Goal: Information Seeking & Learning: Compare options

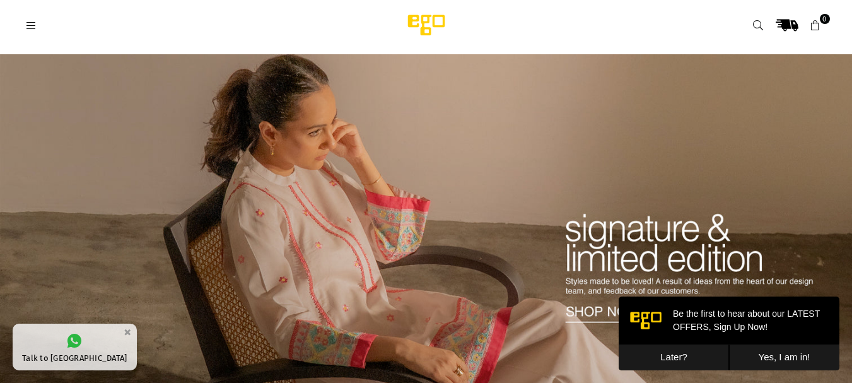
click at [662, 358] on button "Later?" at bounding box center [674, 357] width 110 height 26
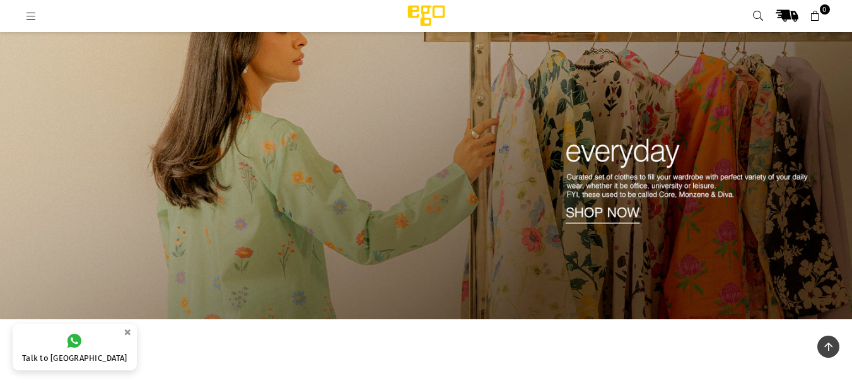
scroll to position [455, 0]
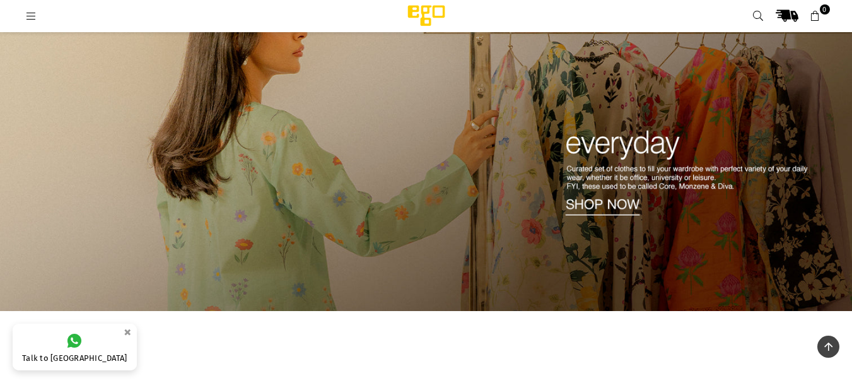
click at [594, 203] on img at bounding box center [426, 129] width 852 height 364
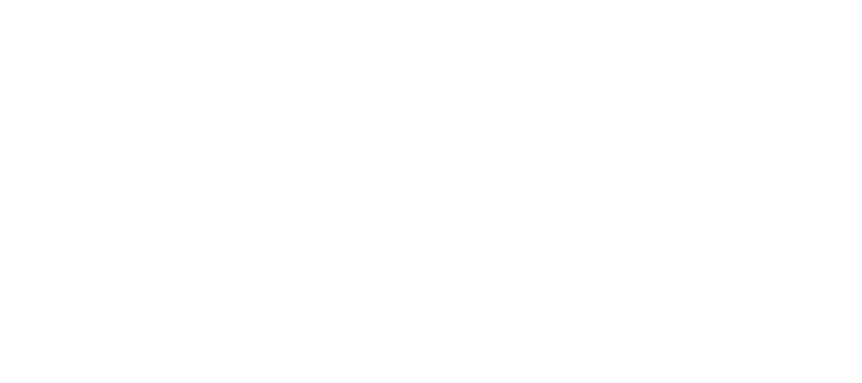
select select "**********"
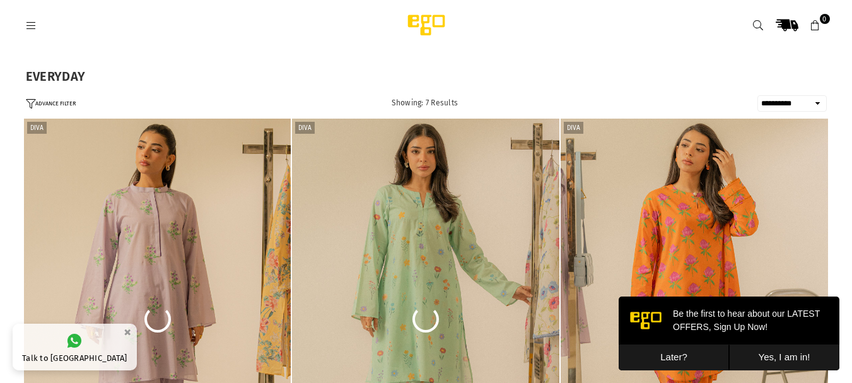
click at [659, 356] on button "Later?" at bounding box center [674, 357] width 110 height 26
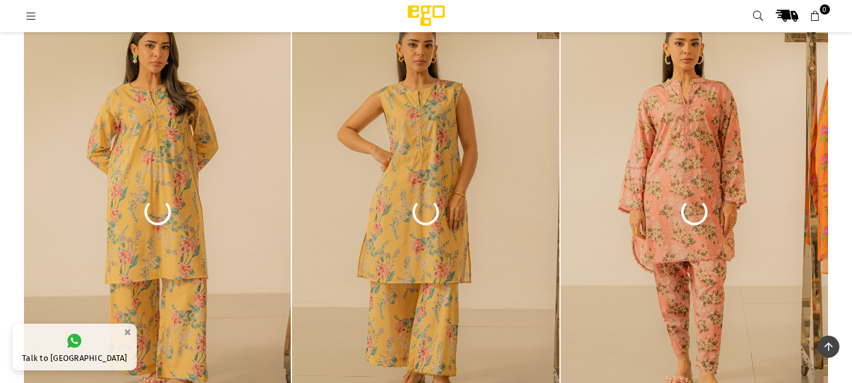
scroll to position [175, 0]
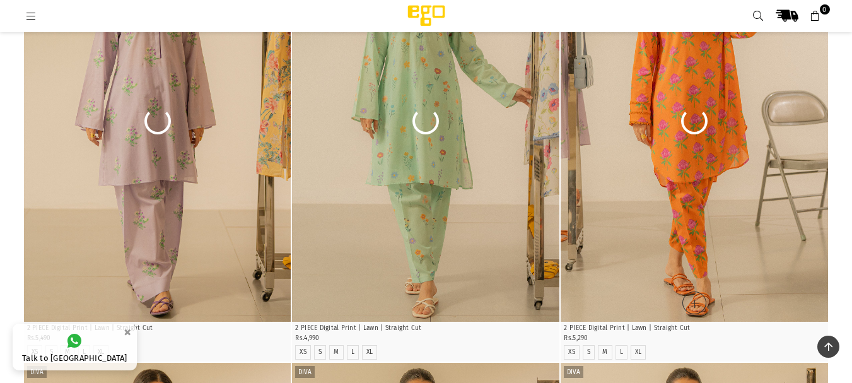
click at [805, 90] on img "1 / 6" at bounding box center [695, 121] width 268 height 401
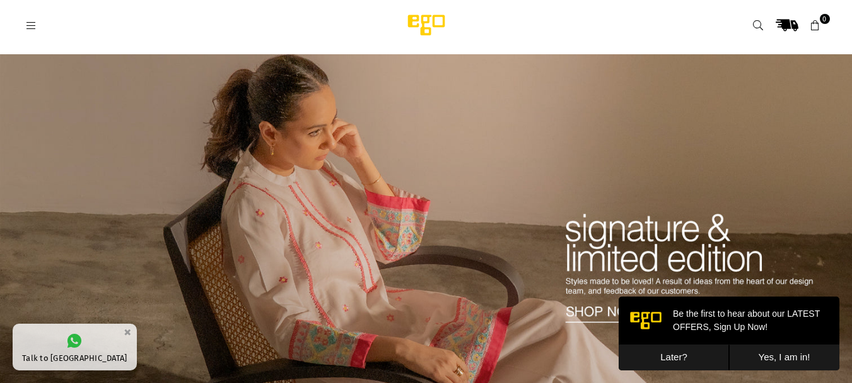
click at [760, 26] on icon at bounding box center [758, 25] width 11 height 11
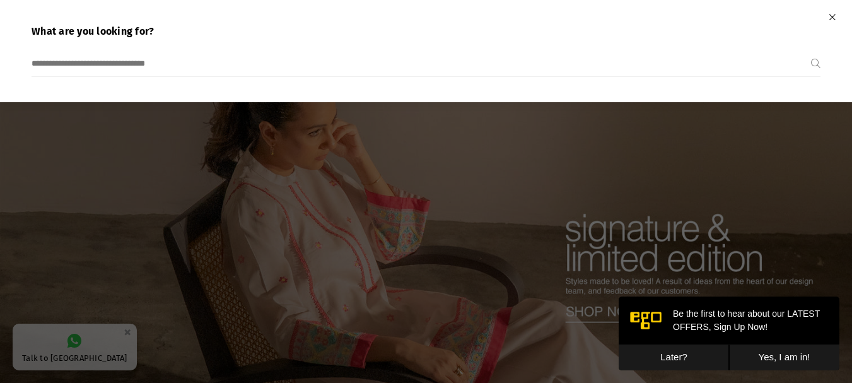
click at [830, 13] on icon "Close" at bounding box center [832, 17] width 7 height 9
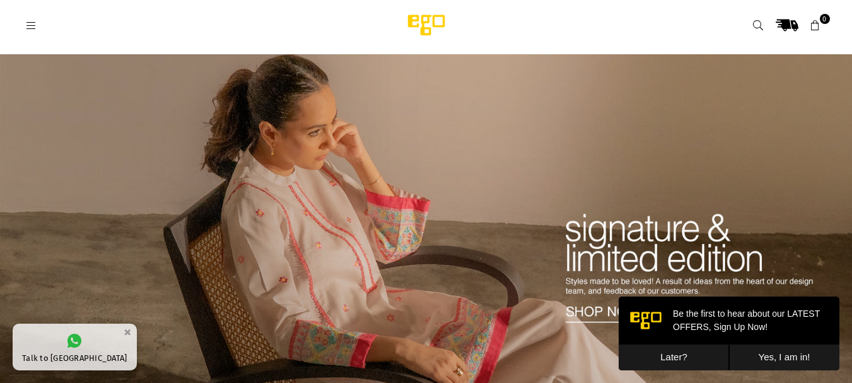
click at [30, 27] on icon at bounding box center [31, 25] width 11 height 11
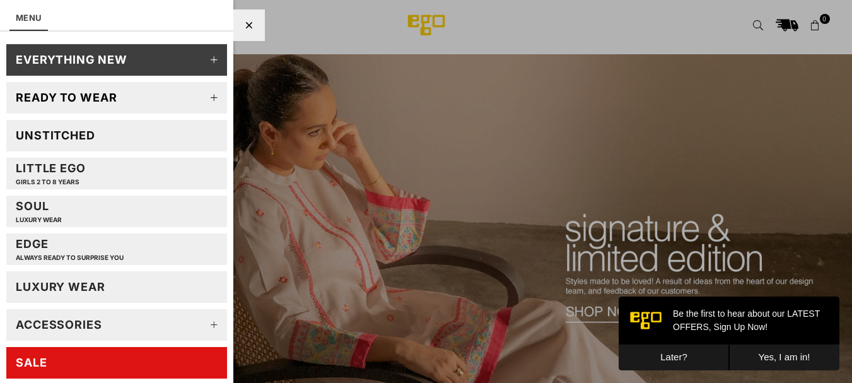
click at [83, 356] on link "SALE" at bounding box center [116, 363] width 221 height 32
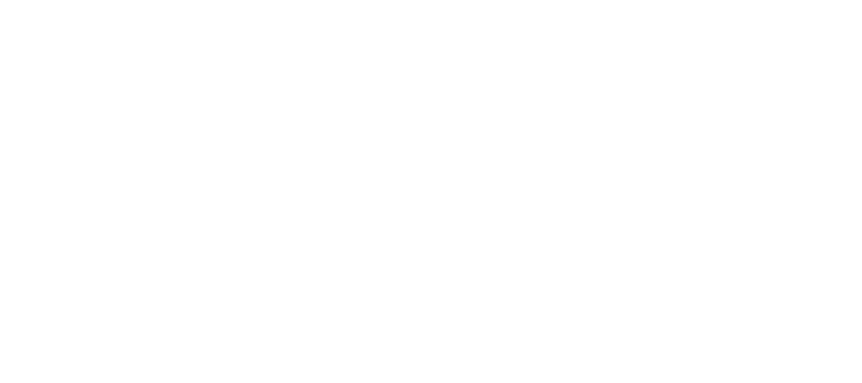
select select "******"
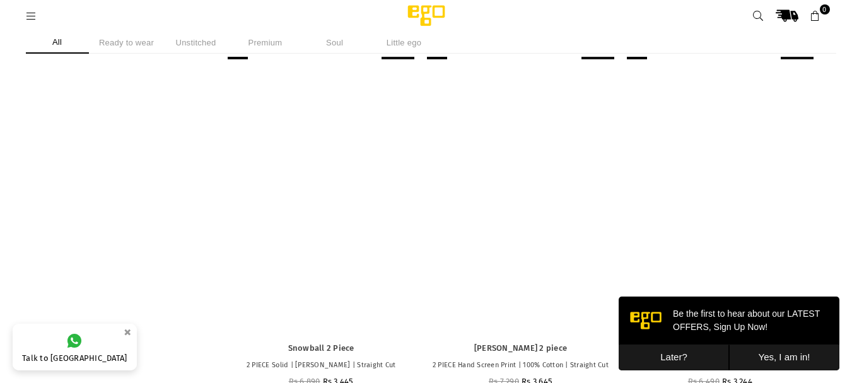
scroll to position [863, 0]
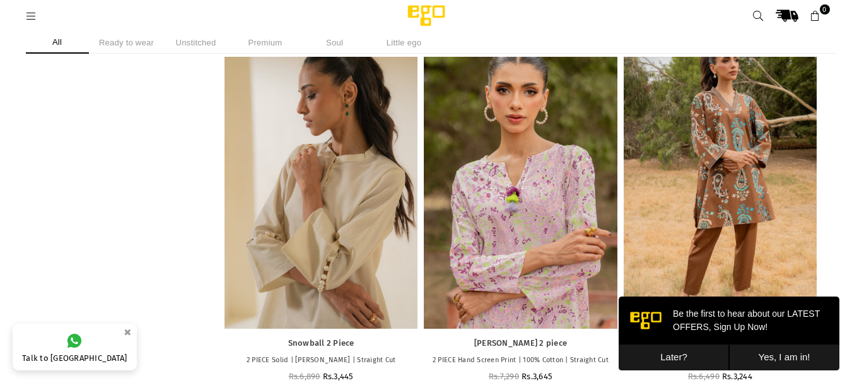
click at [701, 358] on button "Later?" at bounding box center [674, 357] width 110 height 26
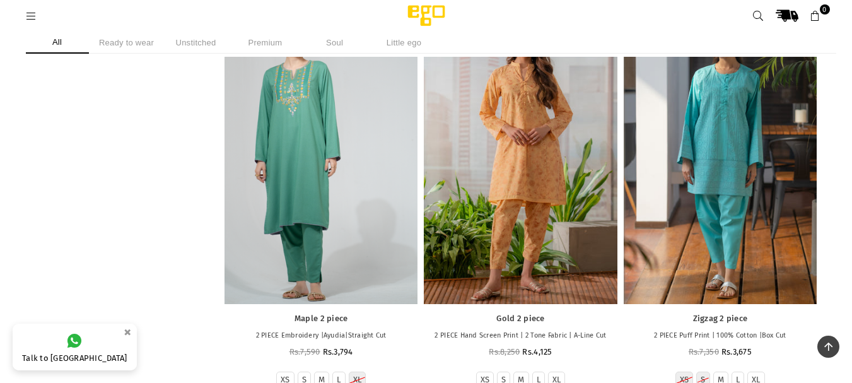
scroll to position [3619, 0]
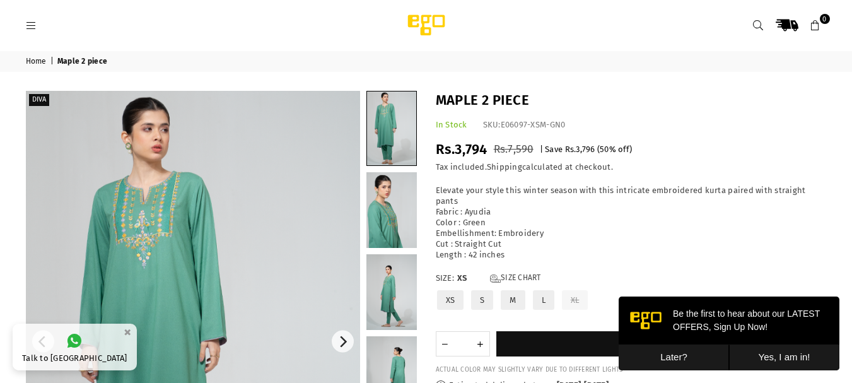
click at [163, 235] on img at bounding box center [193, 342] width 334 height 502
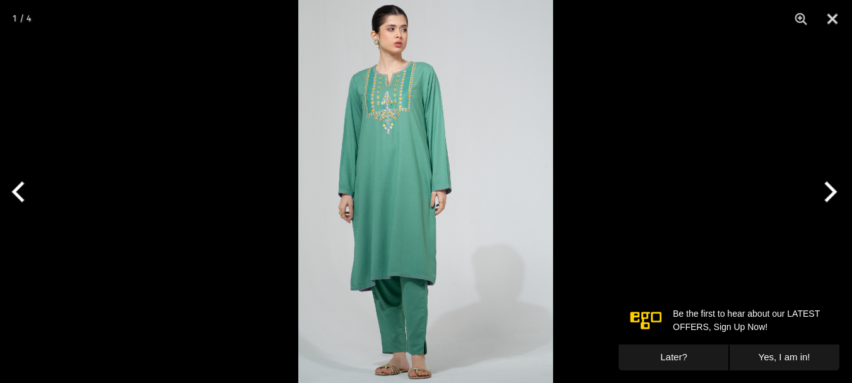
click at [420, 80] on img at bounding box center [425, 191] width 255 height 383
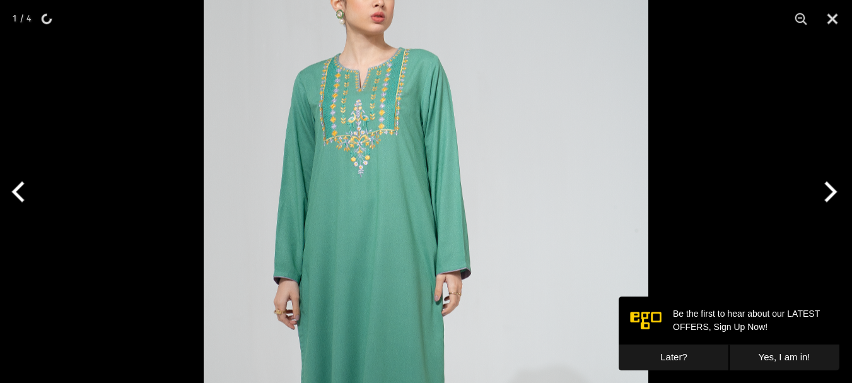
click at [830, 203] on button "Next" at bounding box center [828, 191] width 47 height 63
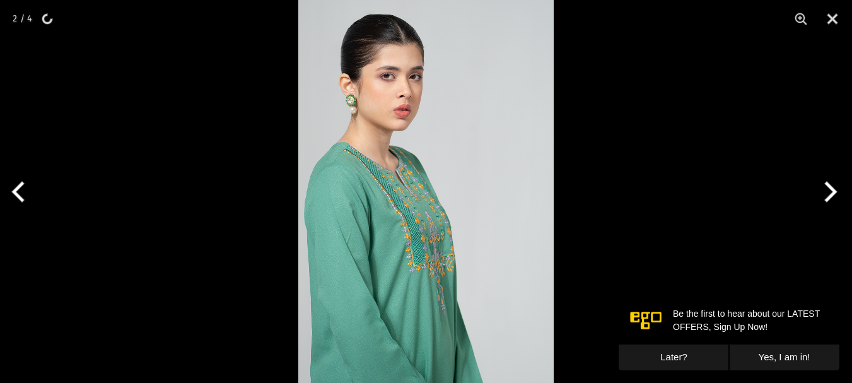
click at [691, 348] on button "Later?" at bounding box center [674, 357] width 110 height 26
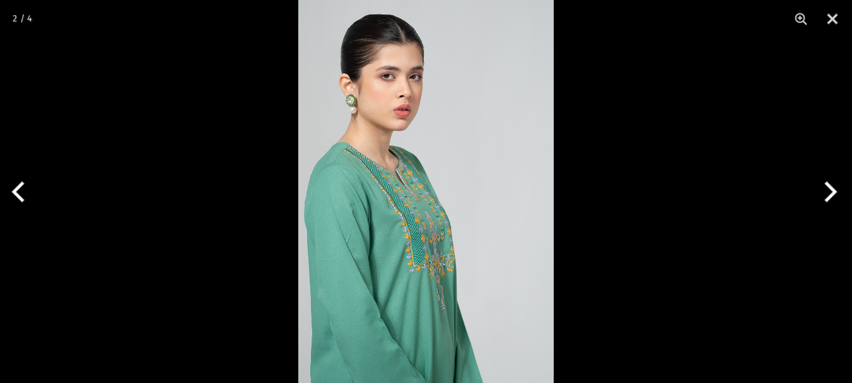
click at [413, 211] on img at bounding box center [426, 191] width 256 height 383
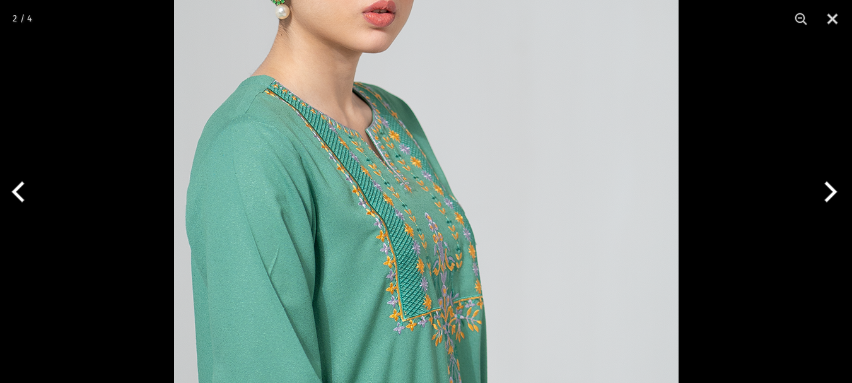
click at [413, 211] on img at bounding box center [426, 172] width 505 height 757
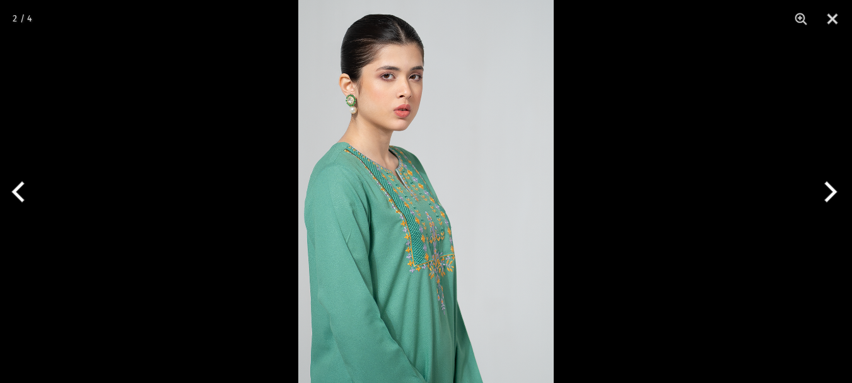
click at [835, 195] on button "Next" at bounding box center [828, 191] width 47 height 63
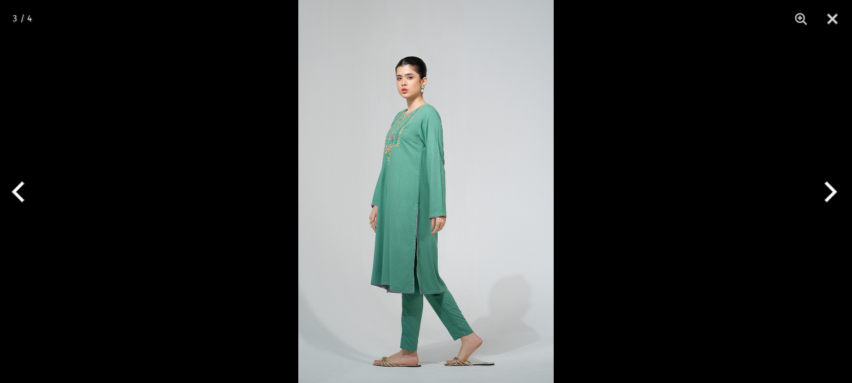
click at [834, 195] on button "Next" at bounding box center [828, 191] width 47 height 63
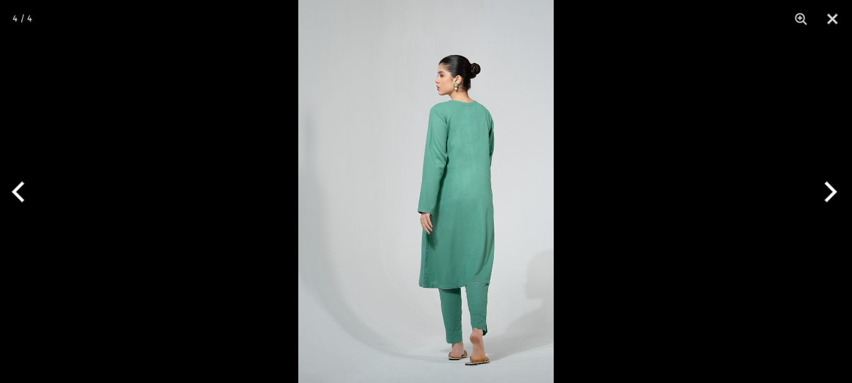
click at [834, 195] on button "Next" at bounding box center [828, 191] width 47 height 63
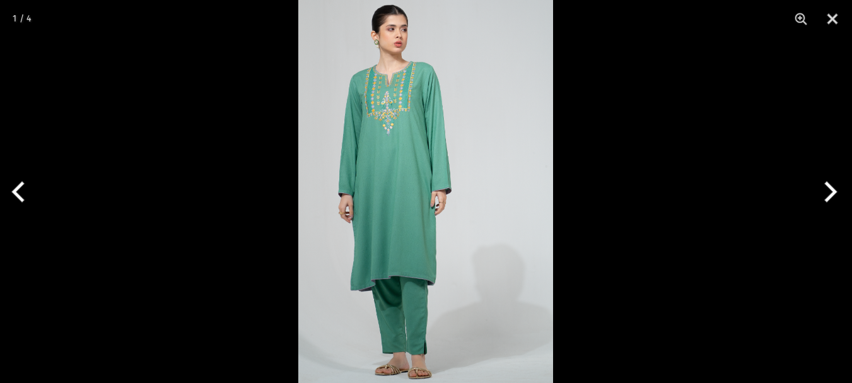
click at [360, 102] on img at bounding box center [425, 191] width 255 height 383
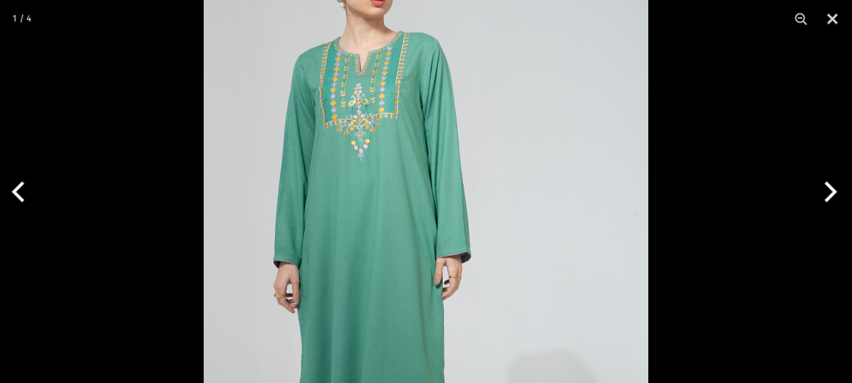
click at [360, 102] on img at bounding box center [426, 258] width 445 height 668
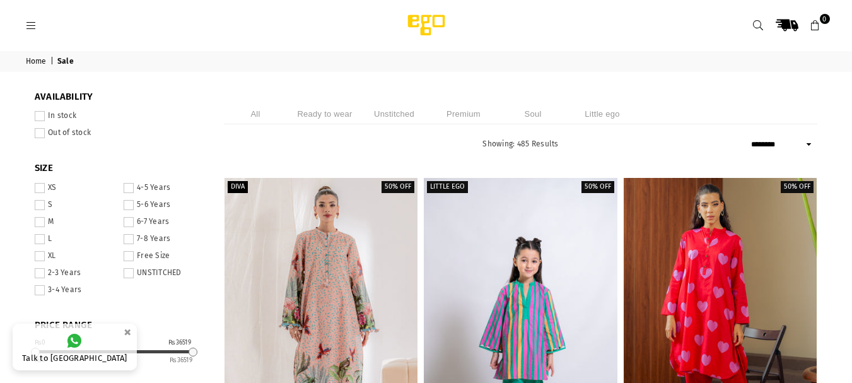
select select "******"
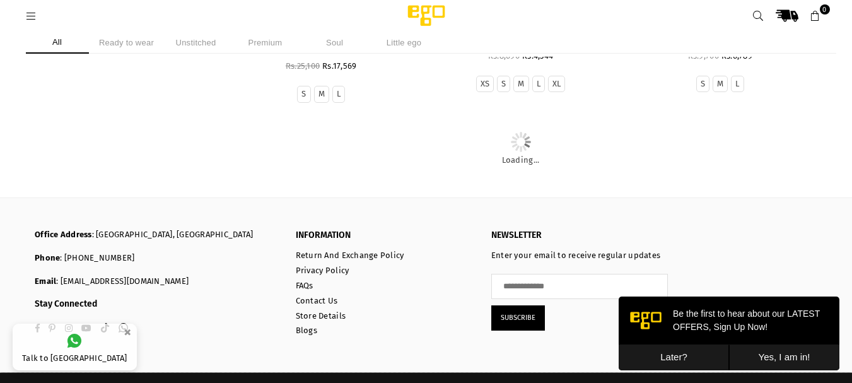
scroll to position [5495, 0]
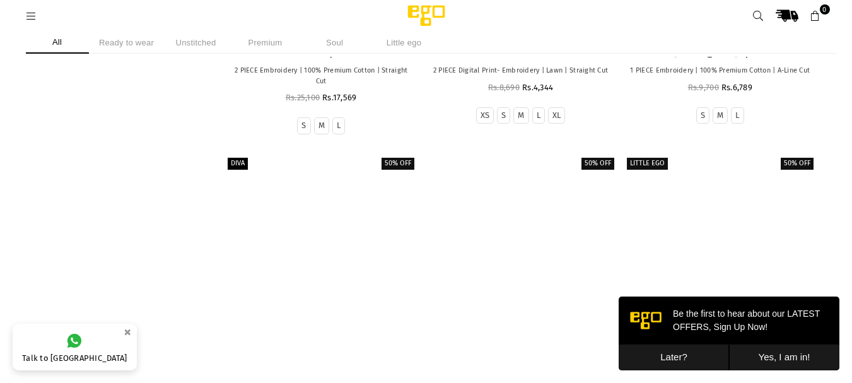
click at [641, 361] on button "Later?" at bounding box center [674, 357] width 110 height 26
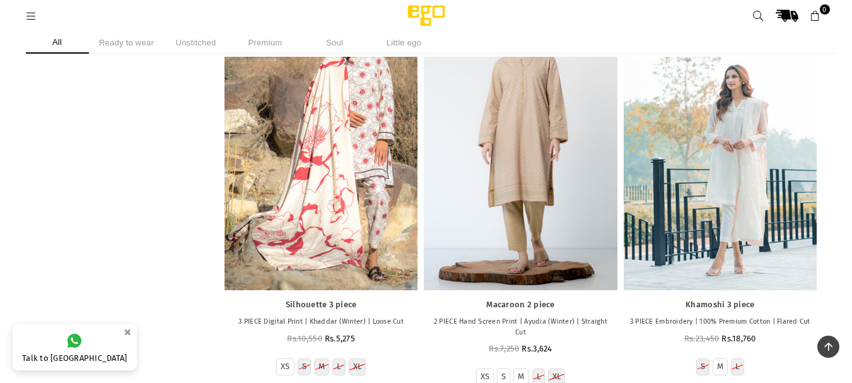
scroll to position [20875, 0]
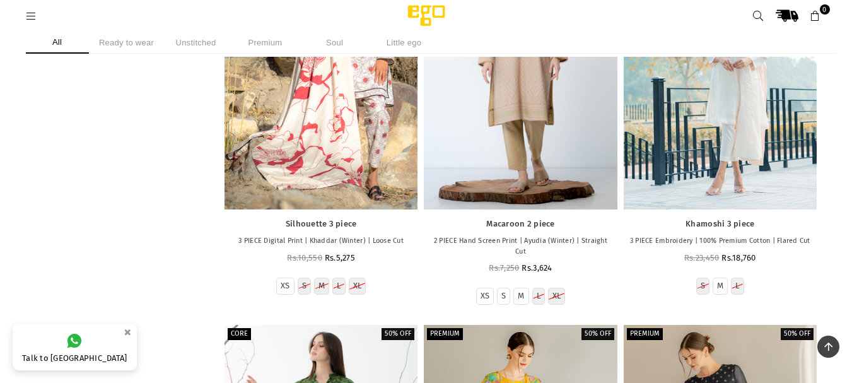
click at [798, 324] on div "SOUL 20% off Khamoshi 3 piece 3 PIECE Embroidery | 100% Premium Cotton | Flared…" at bounding box center [720, 121] width 199 height 405
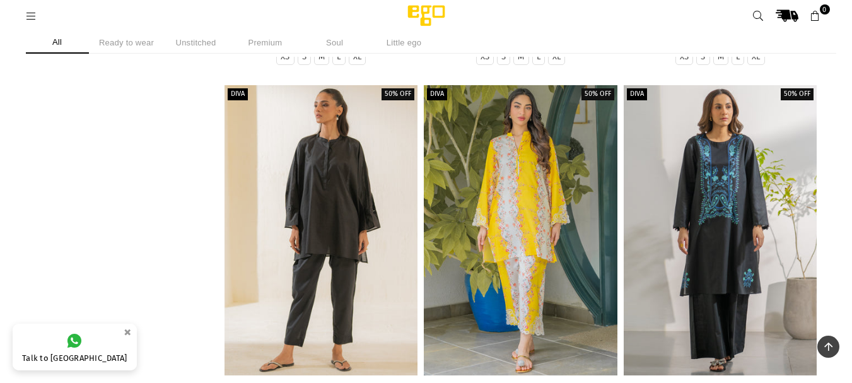
scroll to position [56964, 0]
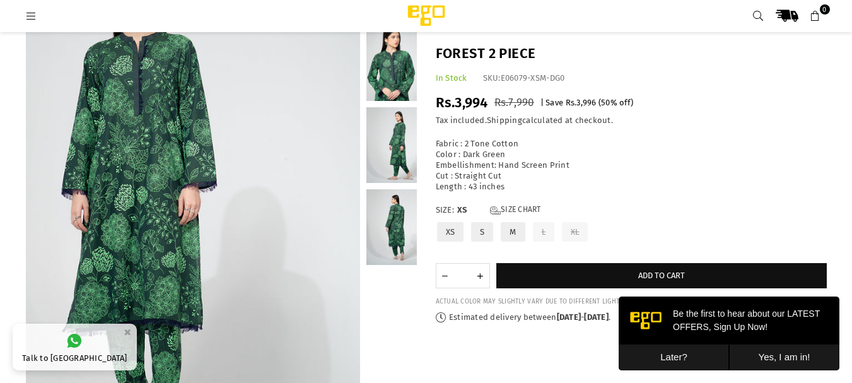
scroll to position [118, 0]
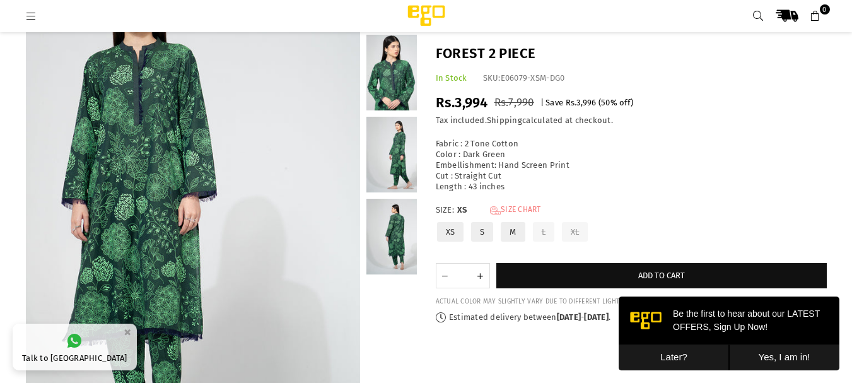
click at [510, 212] on link "Size Chart" at bounding box center [515, 210] width 51 height 11
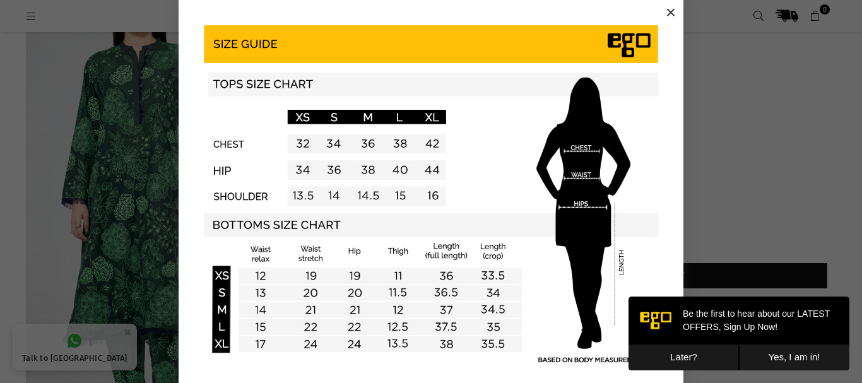
click at [662, 15] on button "×" at bounding box center [670, 12] width 19 height 19
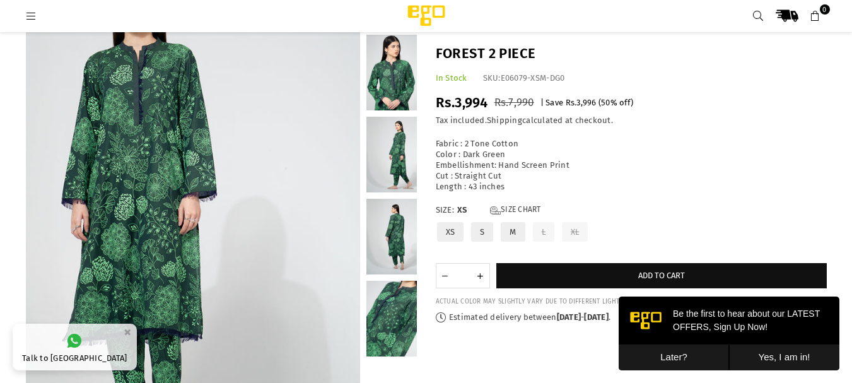
click at [405, 290] on link at bounding box center [392, 319] width 50 height 76
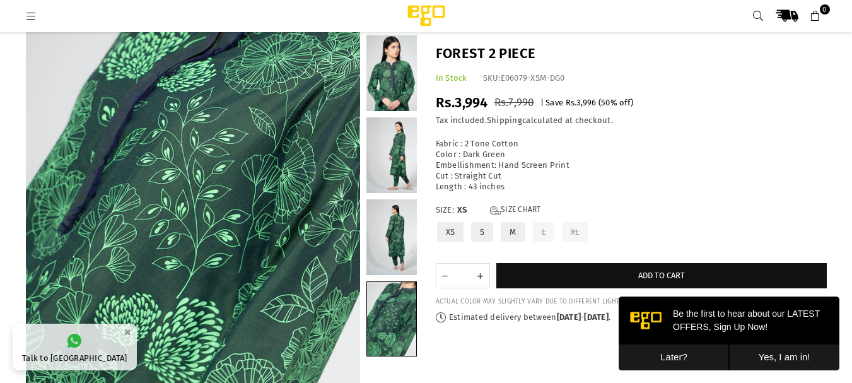
click at [383, 83] on link at bounding box center [392, 73] width 50 height 76
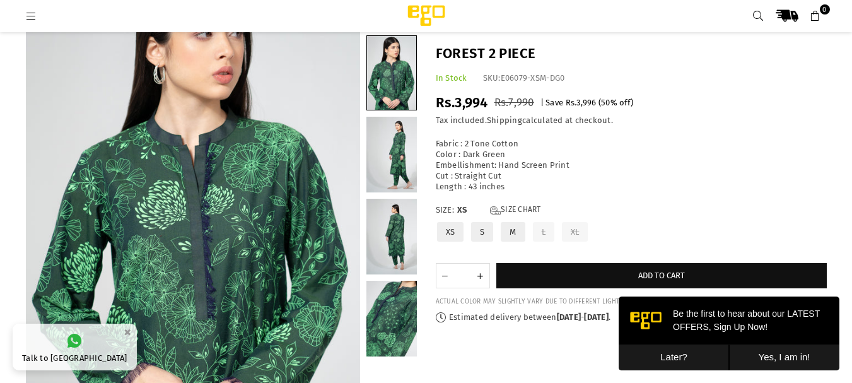
click at [389, 129] on link at bounding box center [392, 155] width 50 height 76
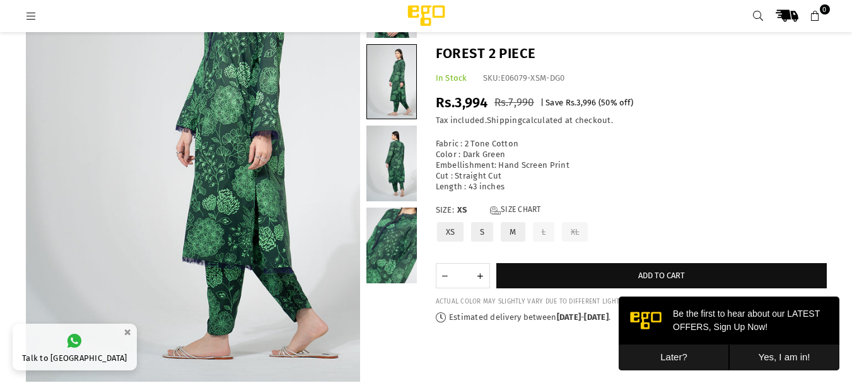
scroll to position [195, 0]
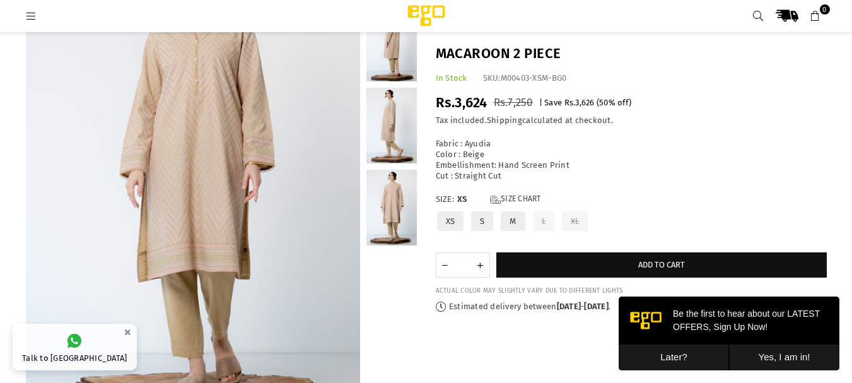
scroll to position [134, 0]
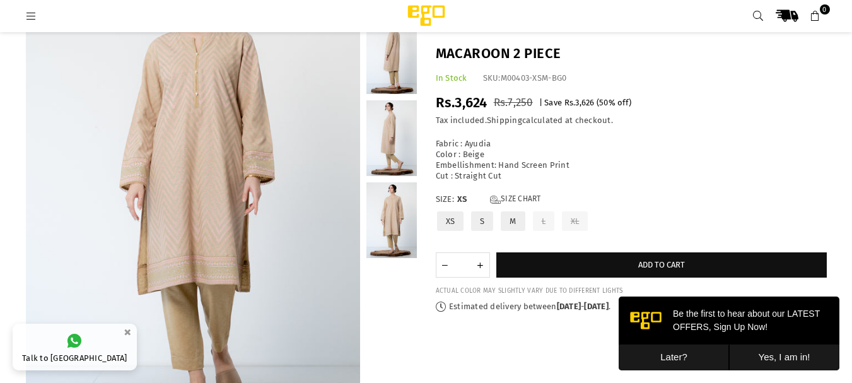
click at [387, 124] on link at bounding box center [392, 138] width 50 height 76
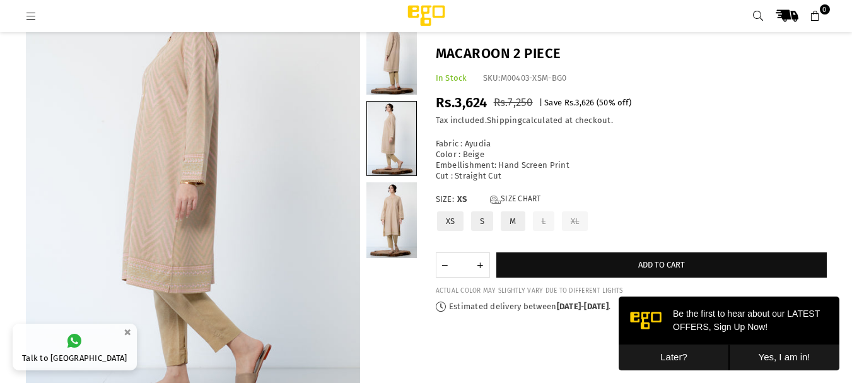
click at [403, 208] on link at bounding box center [392, 220] width 50 height 76
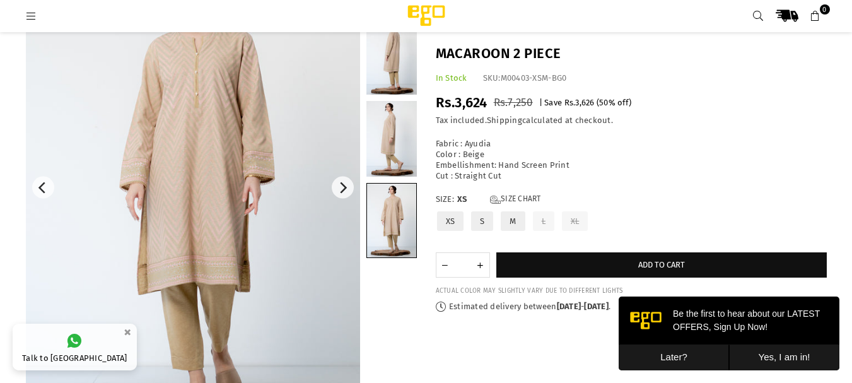
click at [213, 52] on img at bounding box center [193, 188] width 334 height 502
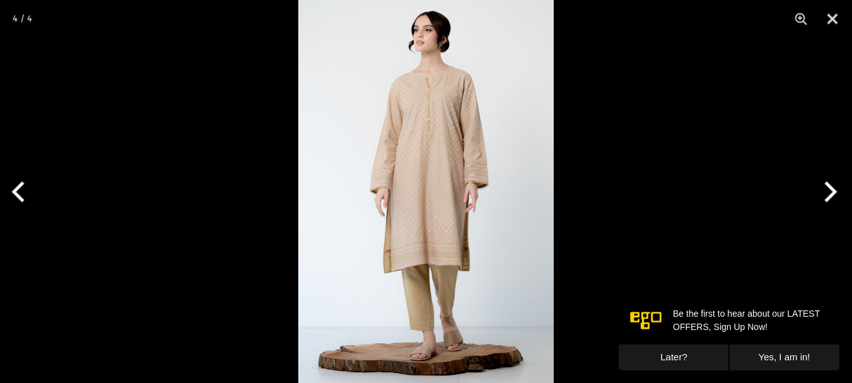
click at [478, 127] on img at bounding box center [426, 191] width 256 height 383
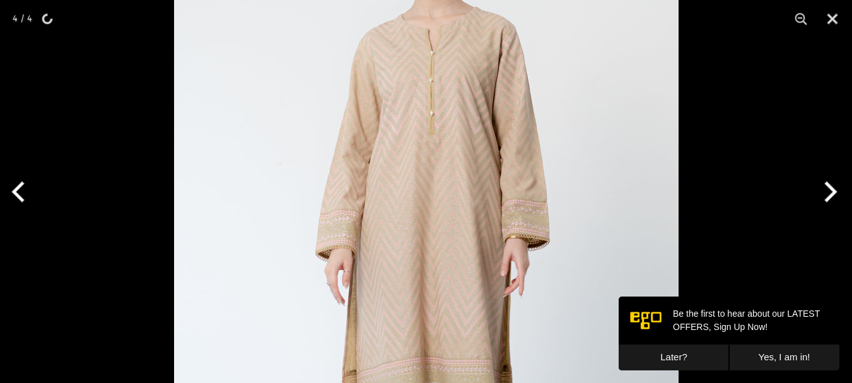
click at [840, 181] on button "Next" at bounding box center [828, 191] width 47 height 63
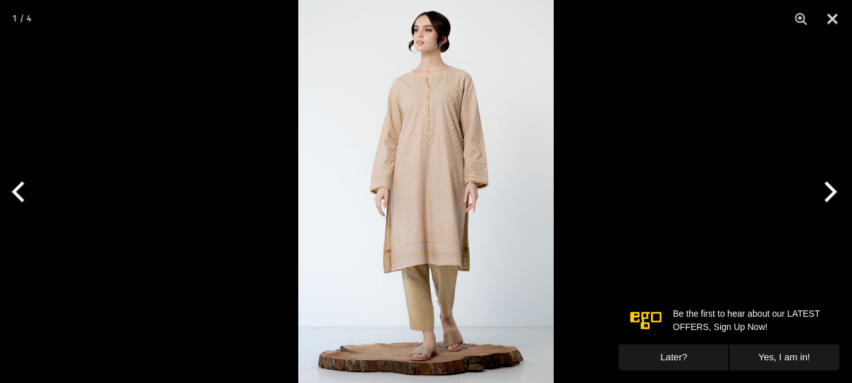
click at [825, 202] on button "Next" at bounding box center [828, 191] width 47 height 63
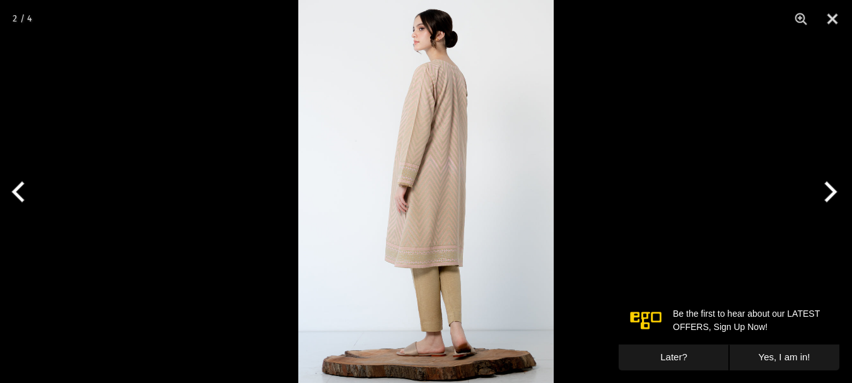
click at [825, 202] on button "Next" at bounding box center [828, 191] width 47 height 63
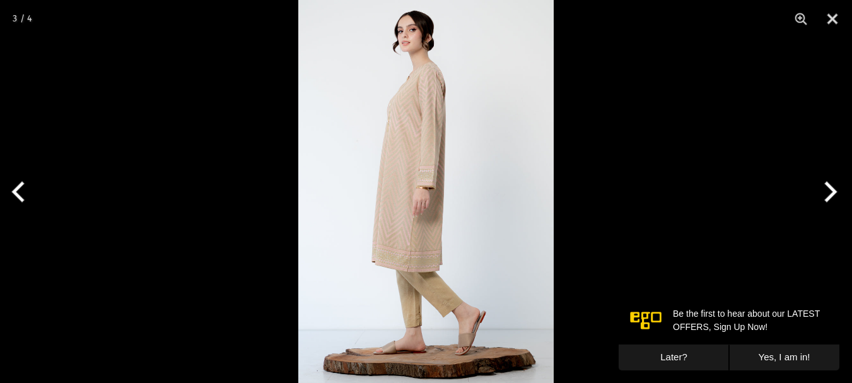
click at [825, 202] on button "Next" at bounding box center [828, 191] width 47 height 63
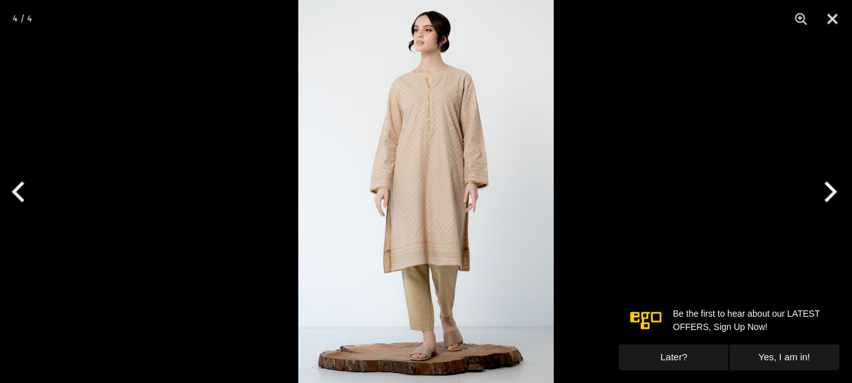
click at [825, 202] on button "Next" at bounding box center [828, 191] width 47 height 63
click at [825, 201] on button "Next" at bounding box center [828, 191] width 47 height 63
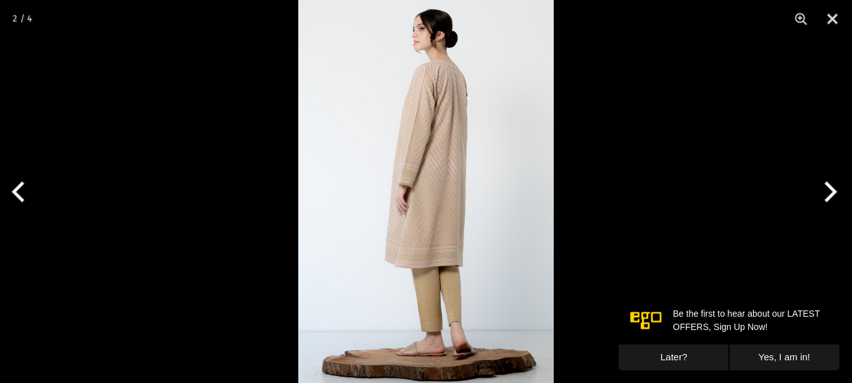
click at [825, 201] on button "Next" at bounding box center [828, 191] width 47 height 63
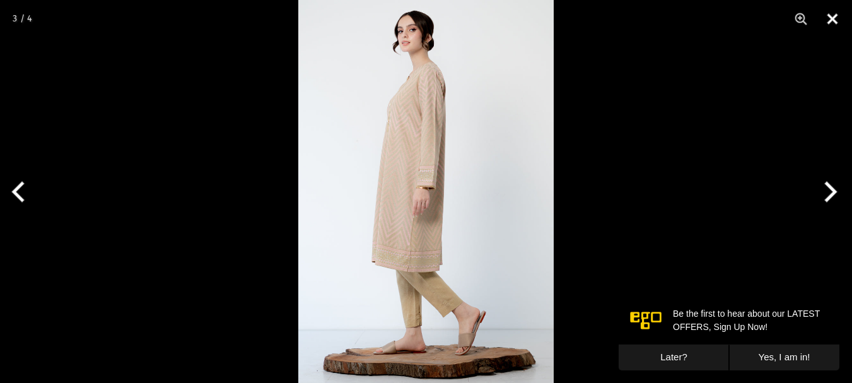
click at [832, 13] on button "Close" at bounding box center [833, 19] width 32 height 38
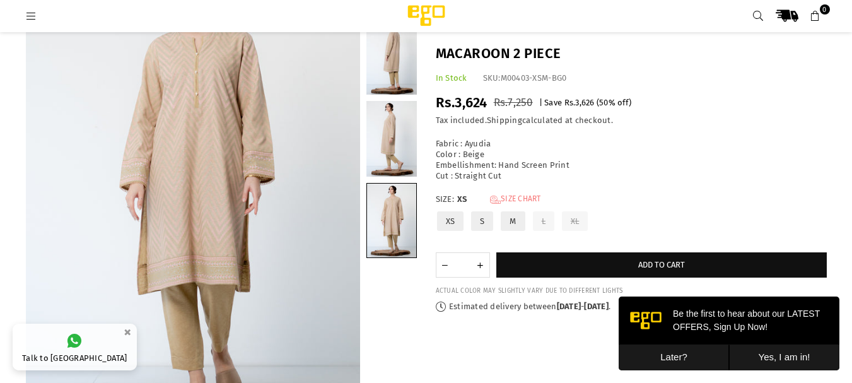
click at [521, 203] on link "Size Chart" at bounding box center [515, 199] width 51 height 11
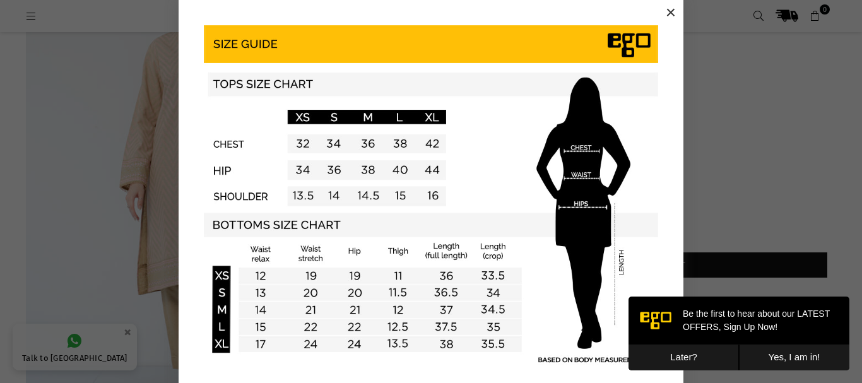
click at [666, 8] on button "×" at bounding box center [670, 12] width 19 height 19
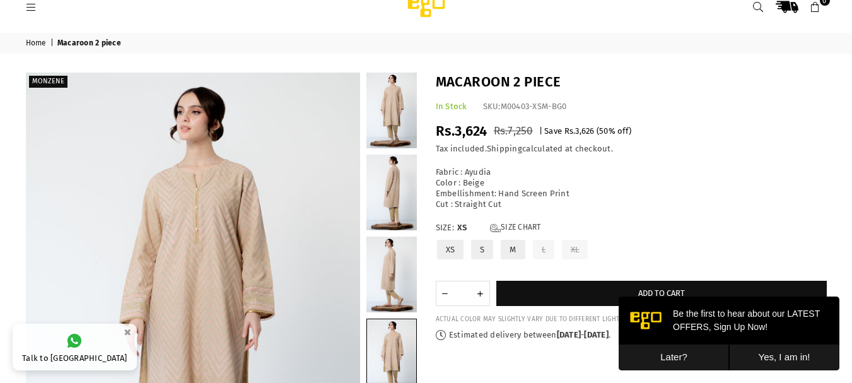
scroll to position [129, 0]
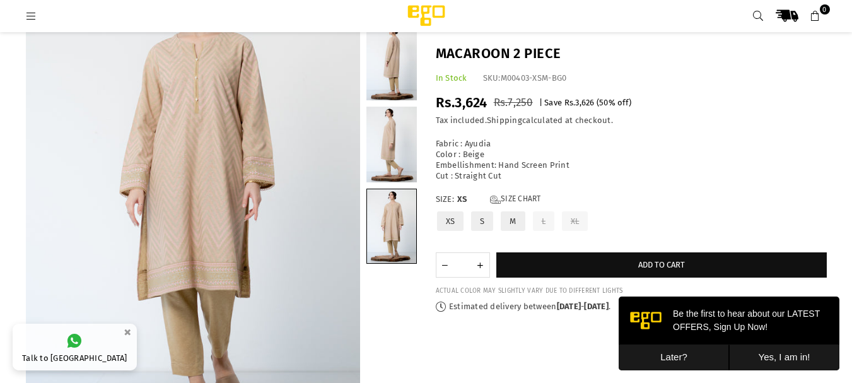
click at [369, 223] on link at bounding box center [391, 226] width 49 height 74
click at [401, 196] on link at bounding box center [391, 226] width 49 height 74
click at [395, 168] on link at bounding box center [392, 145] width 50 height 76
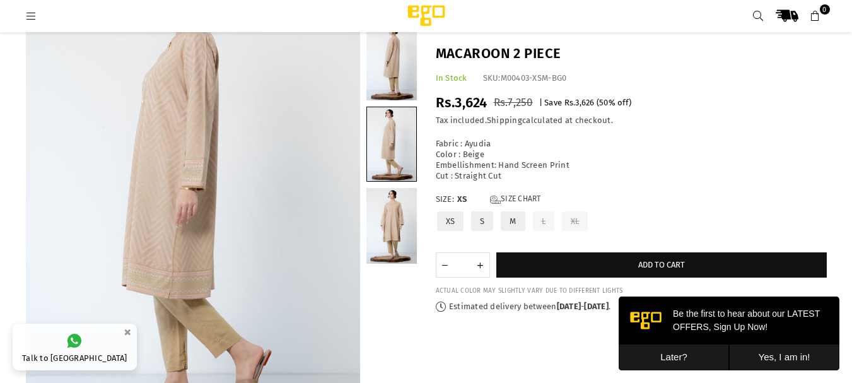
click at [391, 89] on link at bounding box center [392, 63] width 50 height 76
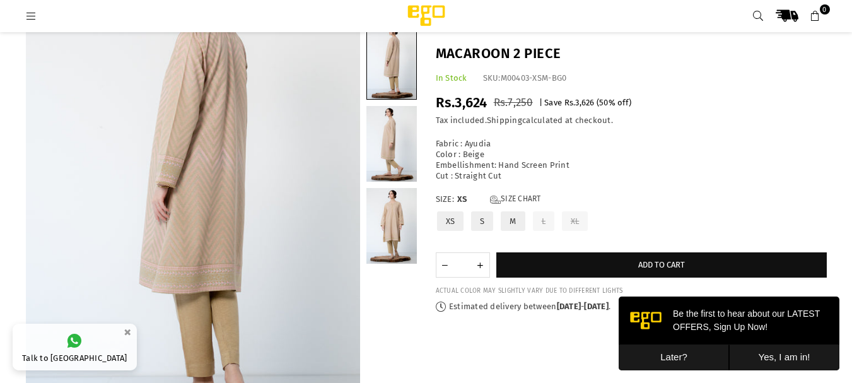
click at [510, 211] on label "M" at bounding box center [513, 221] width 26 height 22
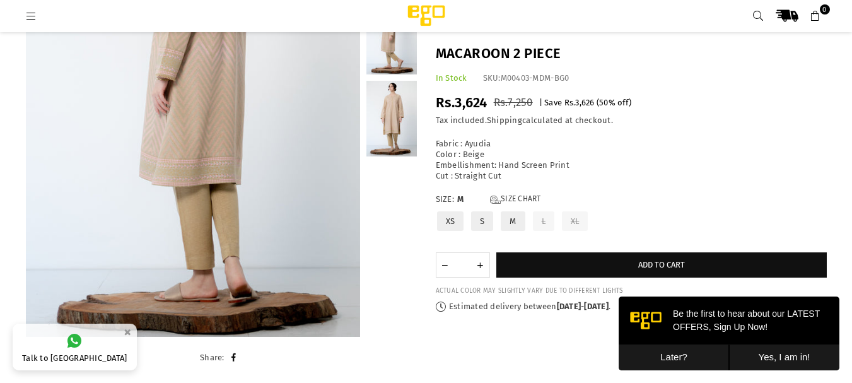
scroll to position [161, 0]
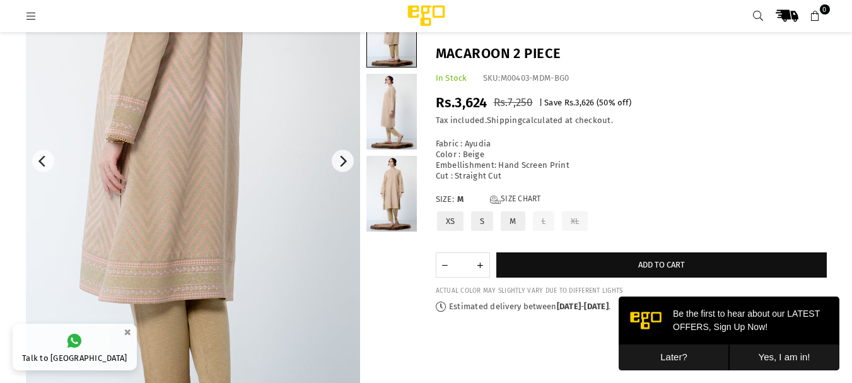
click at [256, 179] on img at bounding box center [161, 151] width 505 height 757
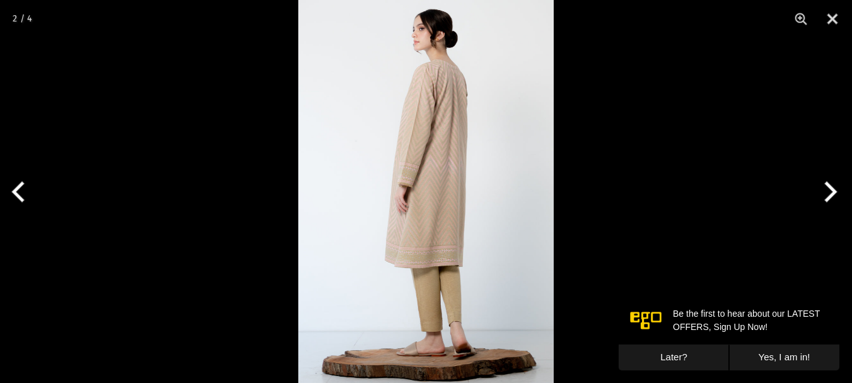
click at [457, 120] on img at bounding box center [426, 191] width 256 height 383
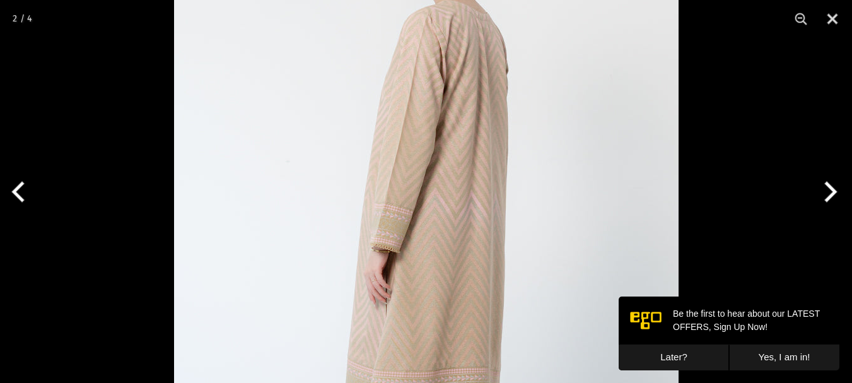
click at [373, 177] on img at bounding box center [426, 261] width 505 height 757
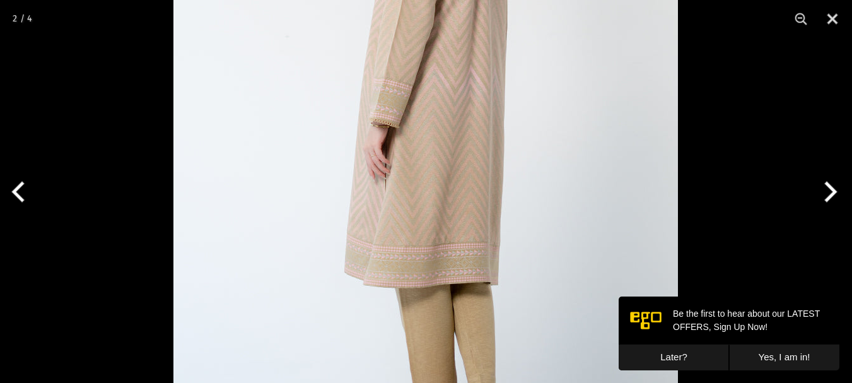
click at [397, 159] on img at bounding box center [426, 136] width 505 height 757
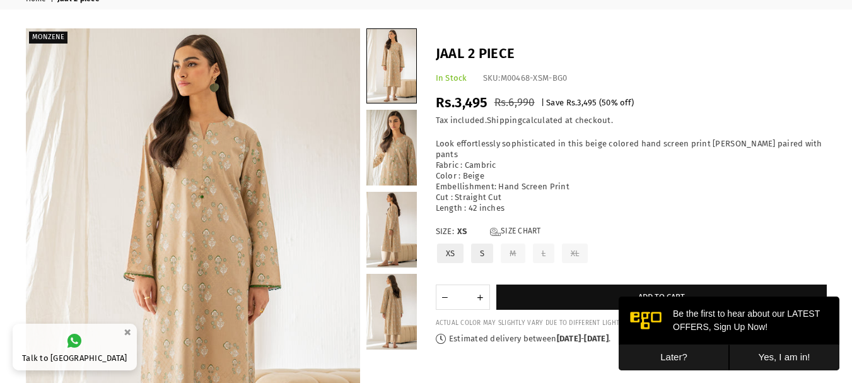
scroll to position [59, 0]
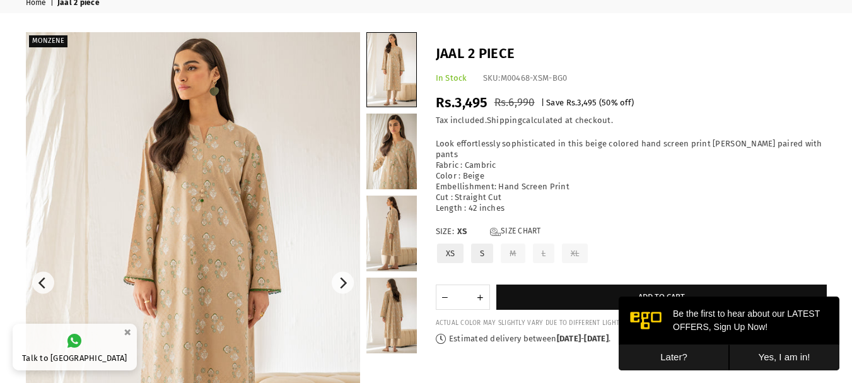
click at [208, 183] on img at bounding box center [193, 283] width 334 height 502
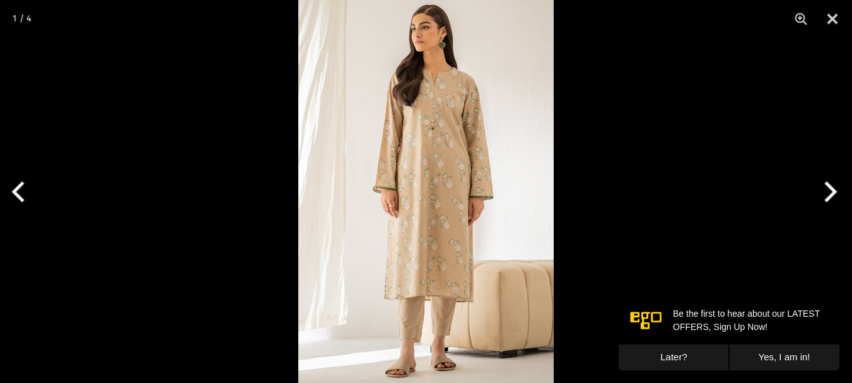
click at [401, 118] on img at bounding box center [426, 191] width 256 height 383
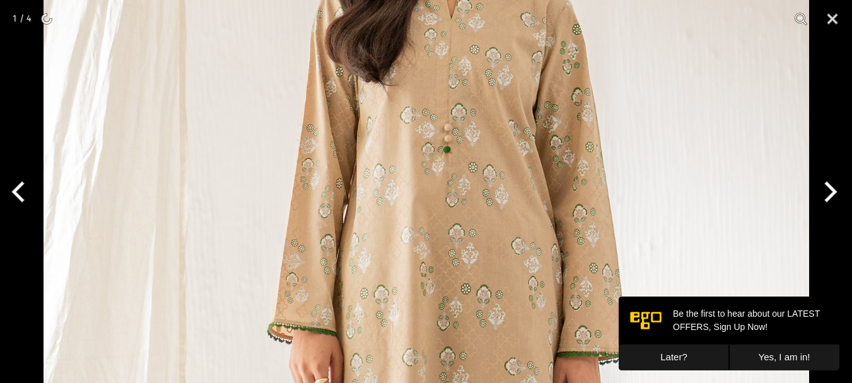
click at [832, 193] on button "Next" at bounding box center [828, 191] width 47 height 63
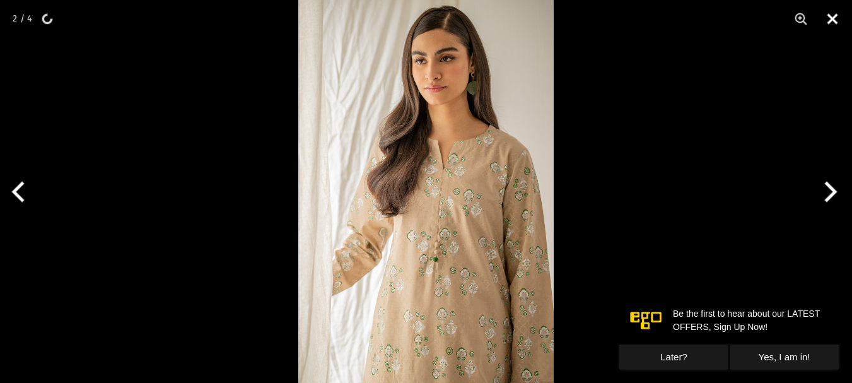
click at [841, 11] on button "Close" at bounding box center [833, 19] width 32 height 38
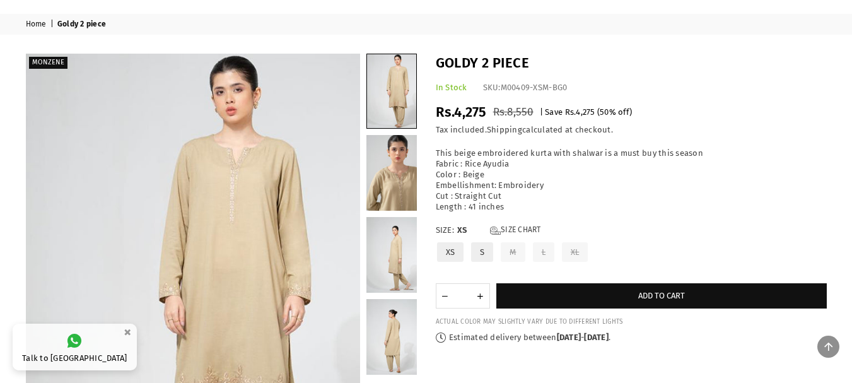
scroll to position [40, 0]
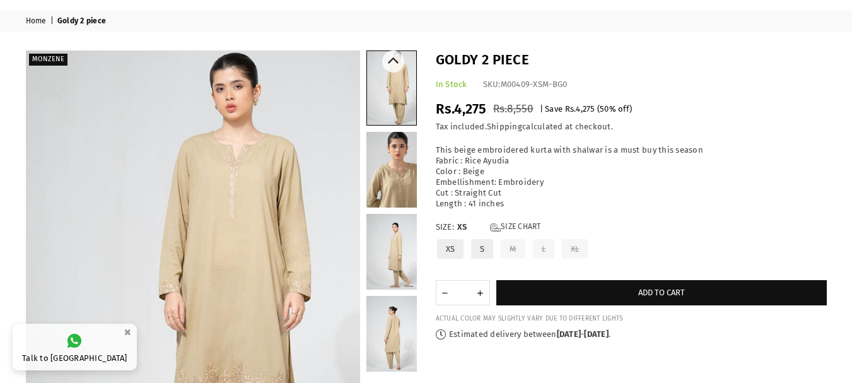
click at [394, 155] on link at bounding box center [392, 170] width 50 height 76
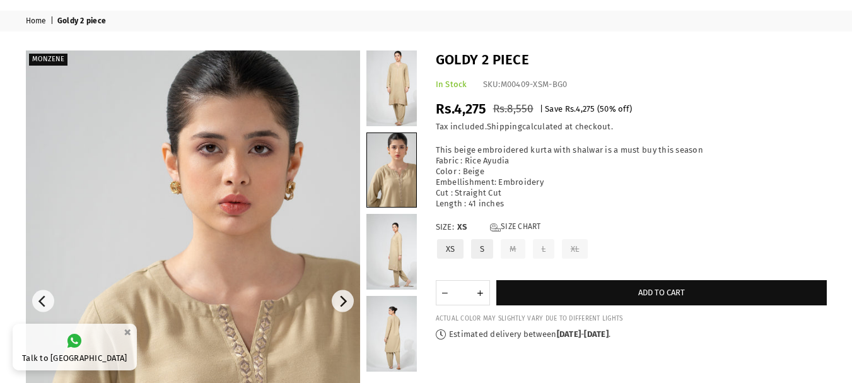
click at [245, 213] on img at bounding box center [193, 301] width 334 height 502
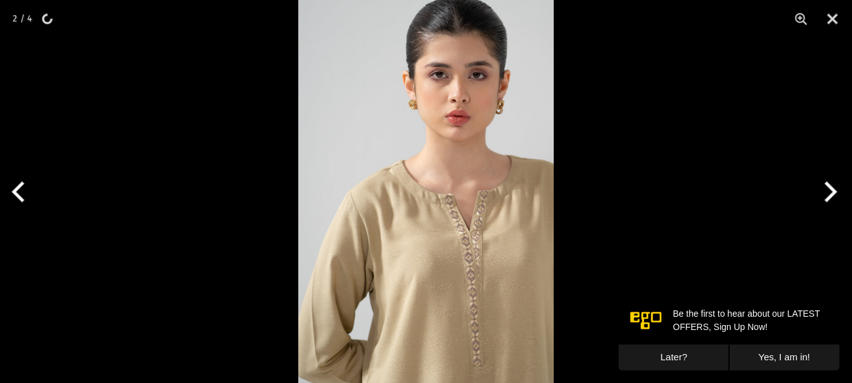
scroll to position [0, 0]
click at [825, 199] on button "Next" at bounding box center [828, 191] width 47 height 63
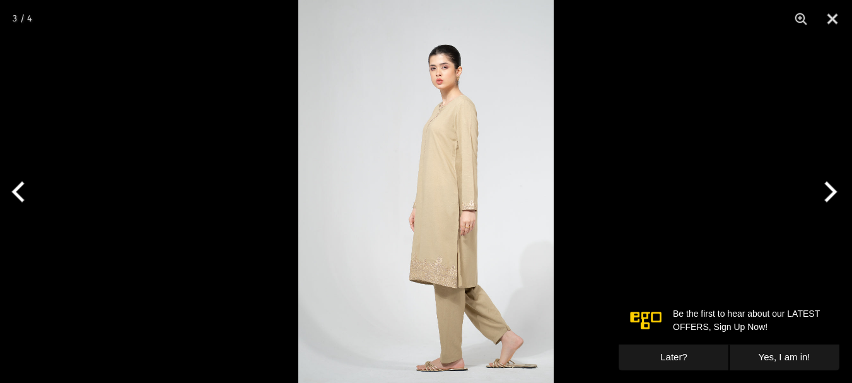
click at [444, 283] on img at bounding box center [426, 191] width 256 height 383
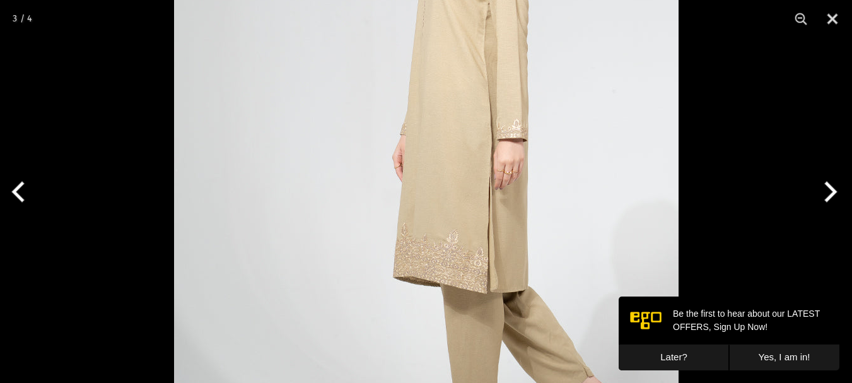
click at [444, 283] on img at bounding box center [426, 102] width 505 height 757
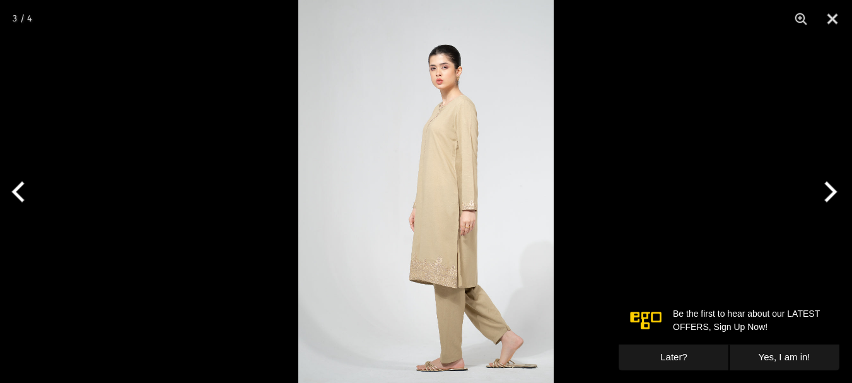
click at [823, 196] on button "Next" at bounding box center [828, 191] width 47 height 63
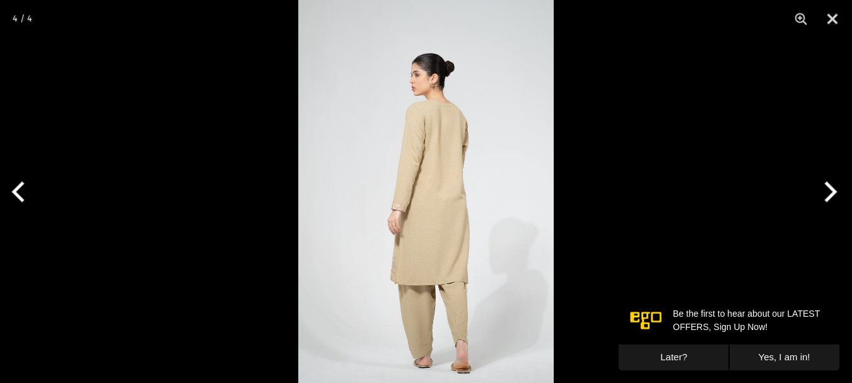
click at [822, 196] on button "Next" at bounding box center [828, 191] width 47 height 63
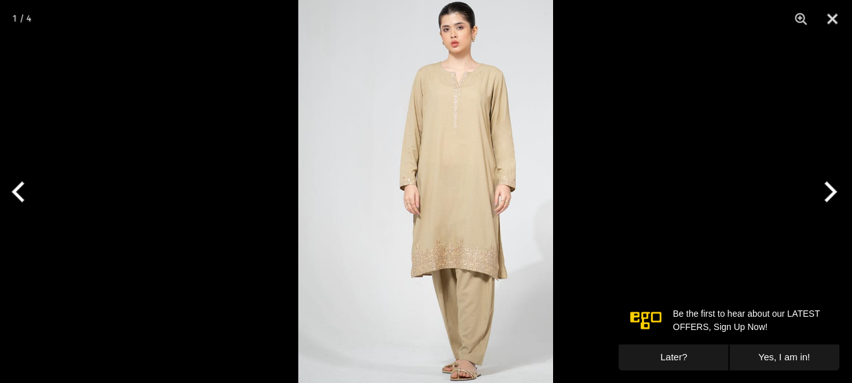
click at [822, 196] on button "Next" at bounding box center [828, 191] width 47 height 63
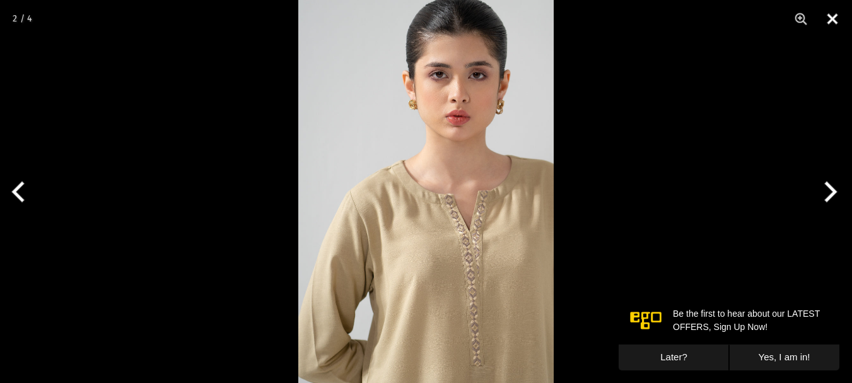
click at [829, 26] on button "Close" at bounding box center [833, 19] width 32 height 38
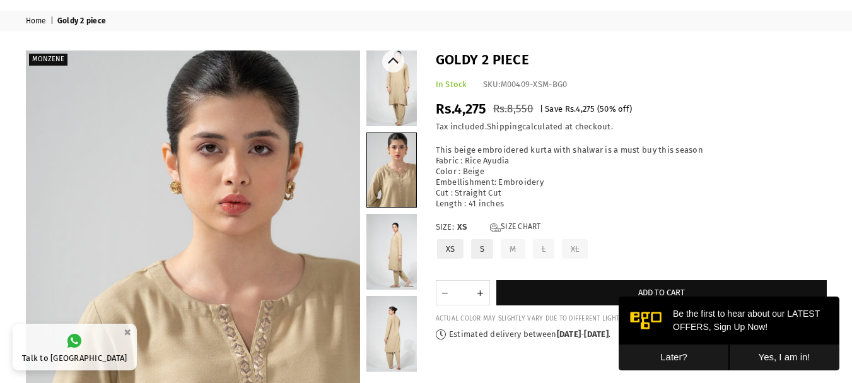
click at [400, 112] on link at bounding box center [392, 88] width 50 height 76
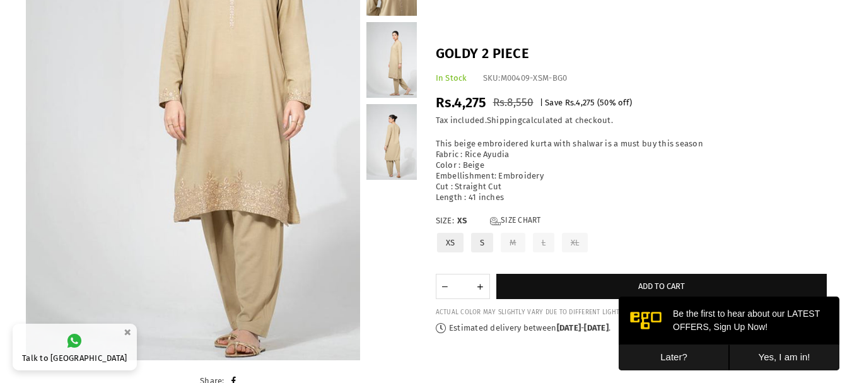
scroll to position [20, 0]
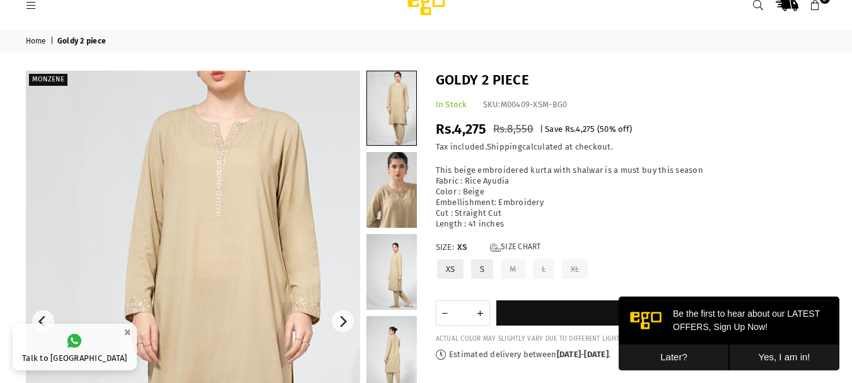
click at [276, 314] on img at bounding box center [169, 323] width 430 height 645
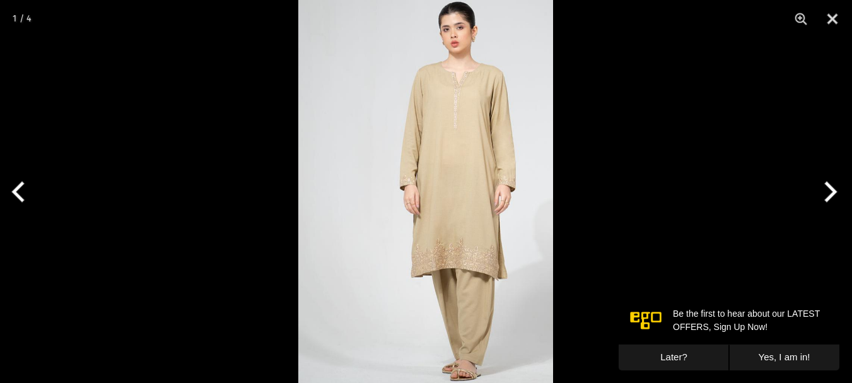
click at [375, 290] on img at bounding box center [425, 191] width 255 height 383
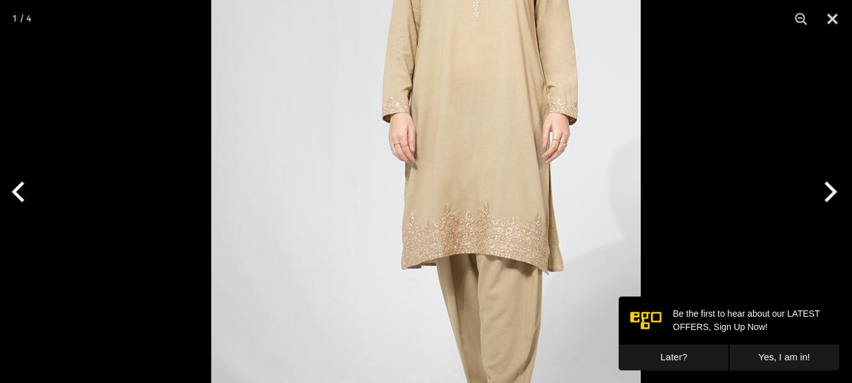
click at [517, 256] on img at bounding box center [426, 124] width 430 height 645
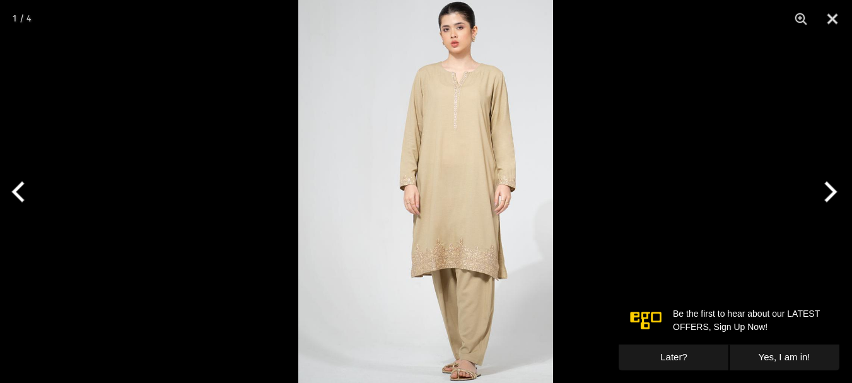
click at [841, 199] on button "Next" at bounding box center [828, 191] width 47 height 63
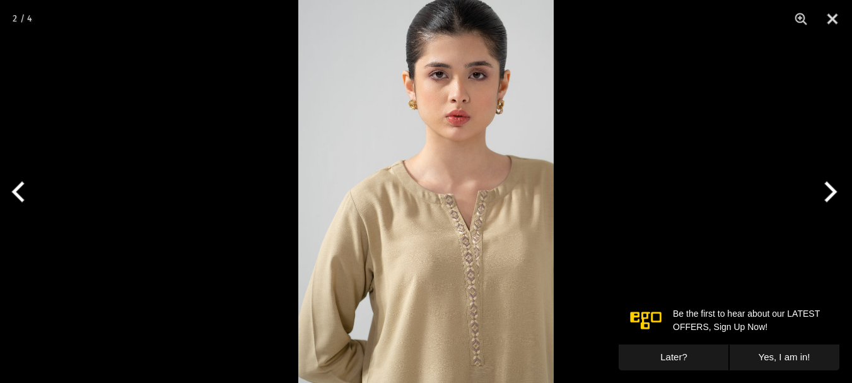
click at [499, 208] on img at bounding box center [426, 191] width 256 height 383
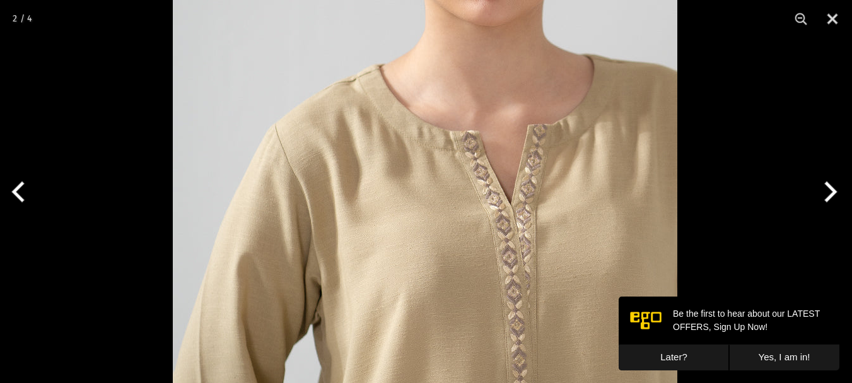
click at [468, 229] on img at bounding box center [425, 126] width 505 height 757
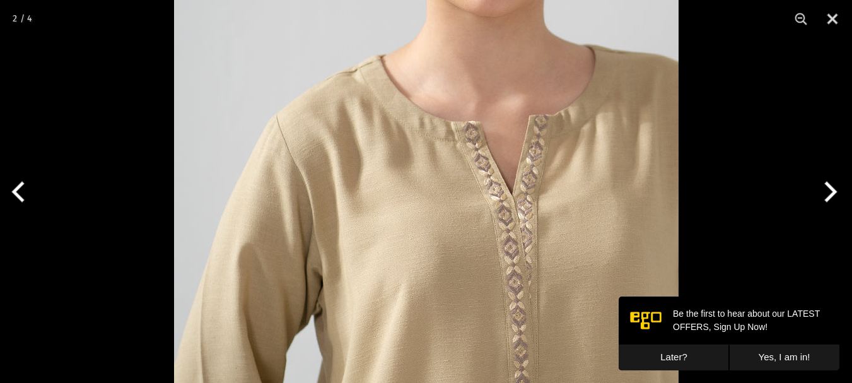
click at [423, 160] on img at bounding box center [426, 116] width 505 height 757
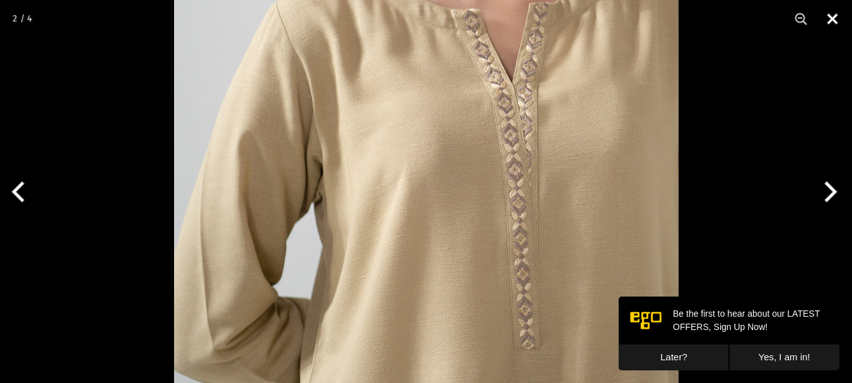
click at [826, 20] on button "Close" at bounding box center [833, 19] width 32 height 38
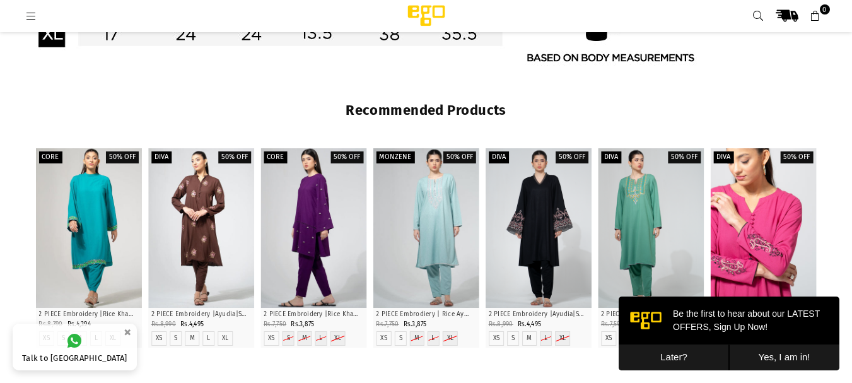
scroll to position [1167, 0]
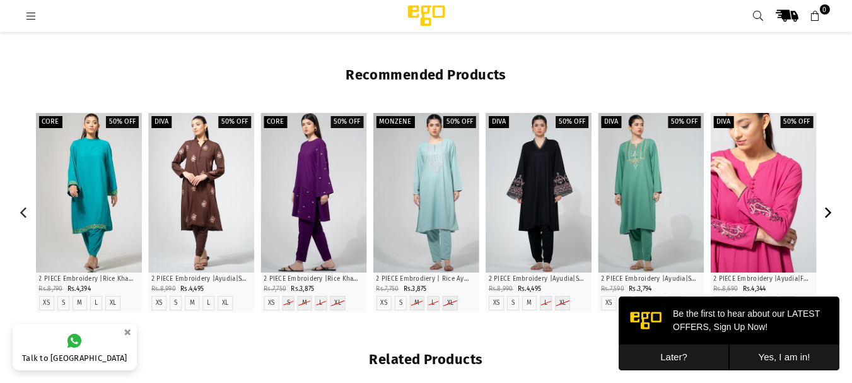
click at [830, 207] on icon "Next" at bounding box center [827, 212] width 11 height 11
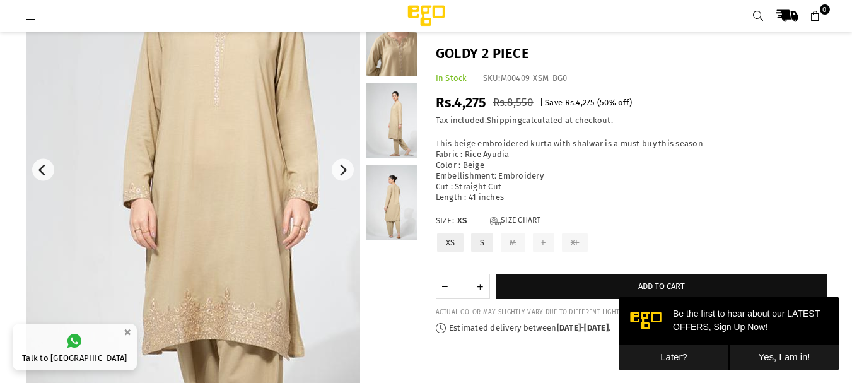
scroll to position [156, 0]
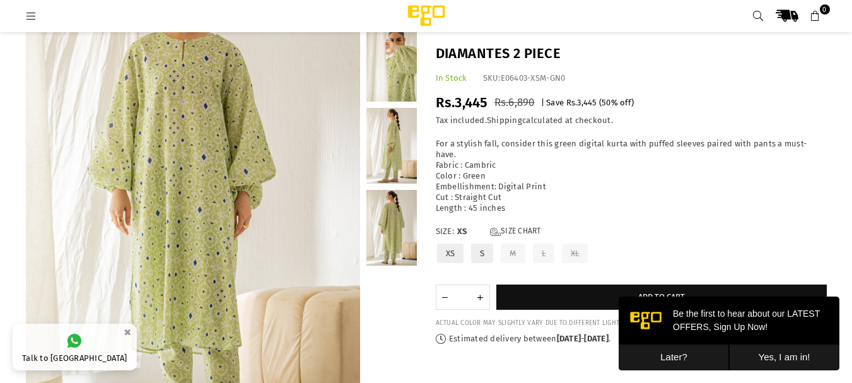
scroll to position [101, 0]
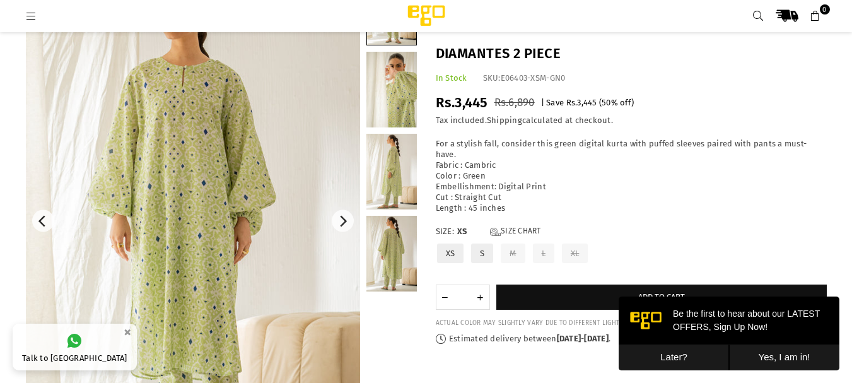
click at [205, 180] on img at bounding box center [193, 221] width 334 height 502
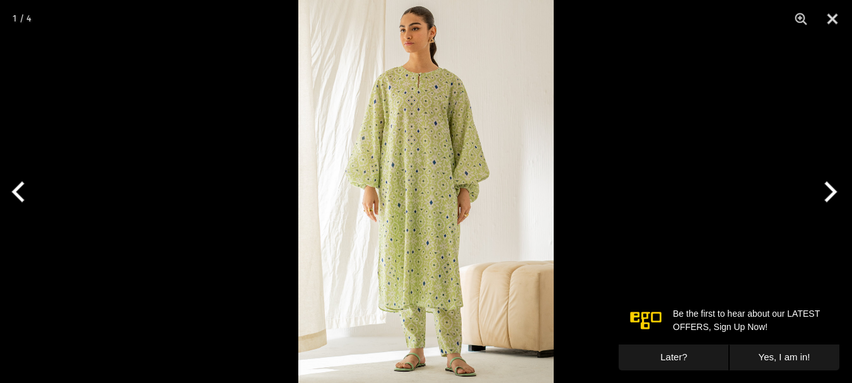
click at [413, 132] on img at bounding box center [426, 191] width 256 height 383
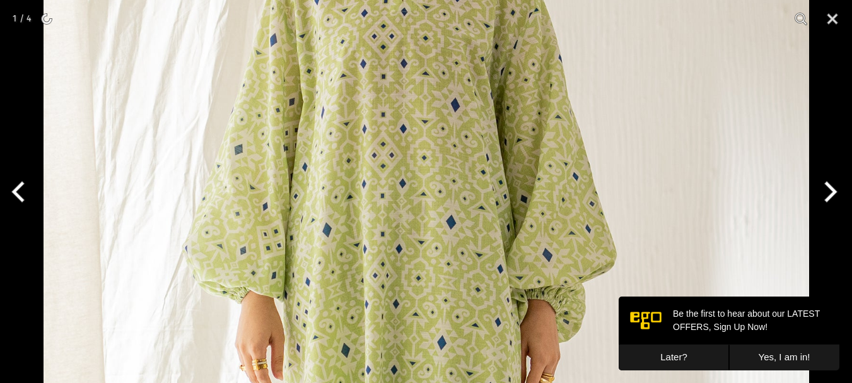
click at [399, 115] on img at bounding box center [427, 309] width 766 height 1149
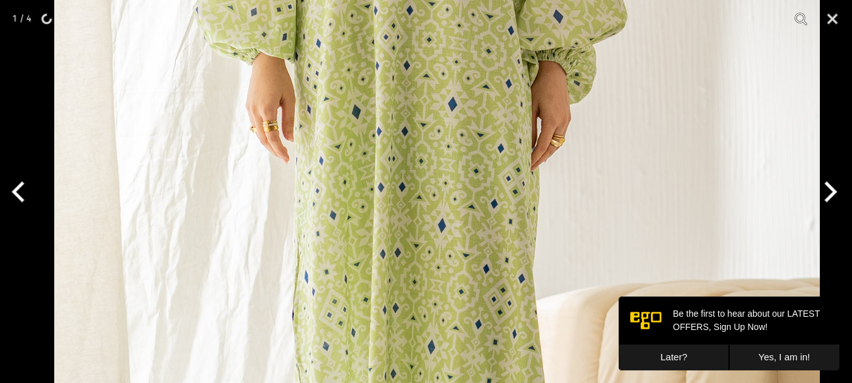
click at [442, 203] on img at bounding box center [437, 71] width 766 height 1149
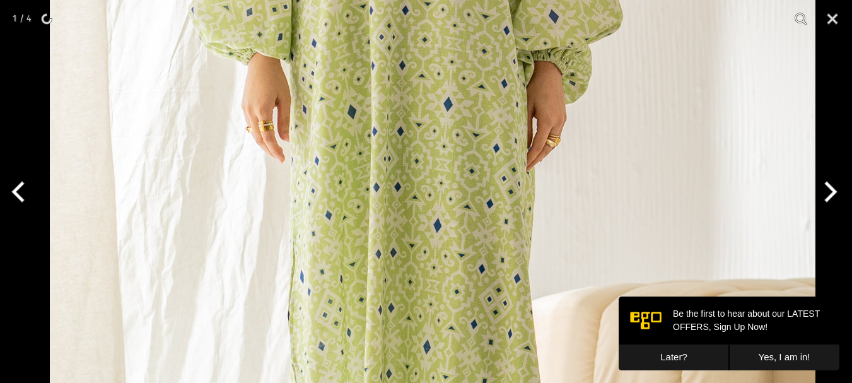
click at [471, 329] on img at bounding box center [433, 71] width 766 height 1149
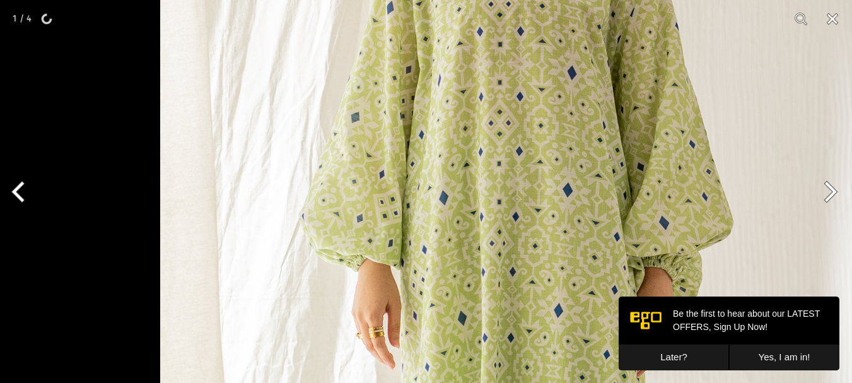
click at [833, 16] on section "1 / 4" at bounding box center [426, 191] width 852 height 383
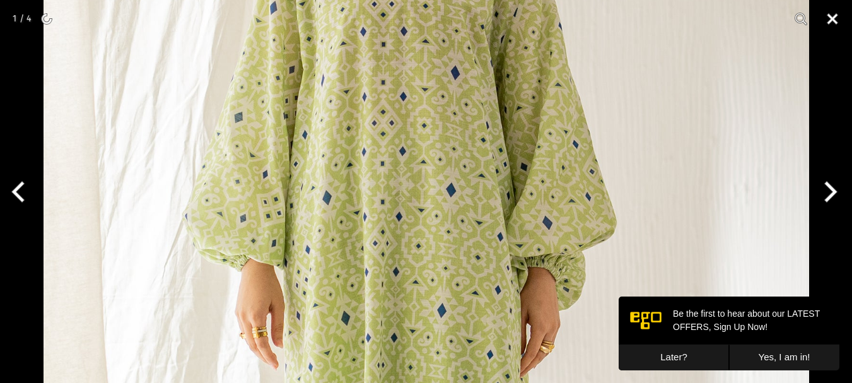
click at [833, 16] on button "Close" at bounding box center [833, 19] width 32 height 38
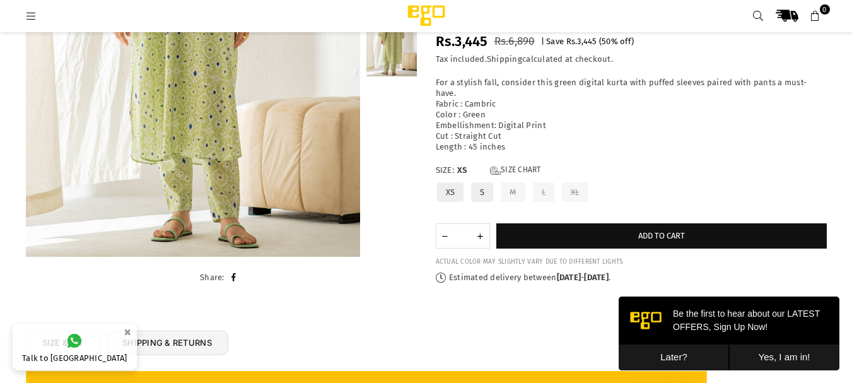
scroll to position [329, 0]
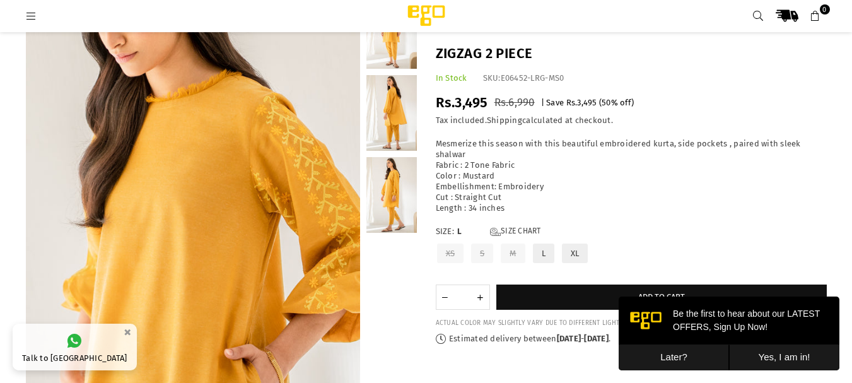
scroll to position [163, 0]
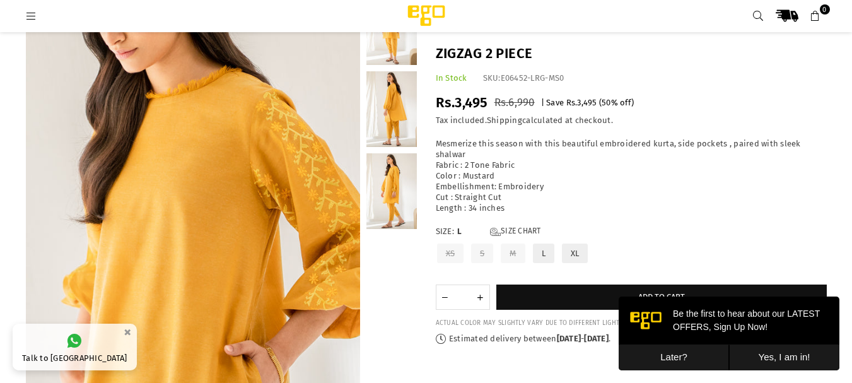
click at [395, 112] on link at bounding box center [392, 109] width 50 height 76
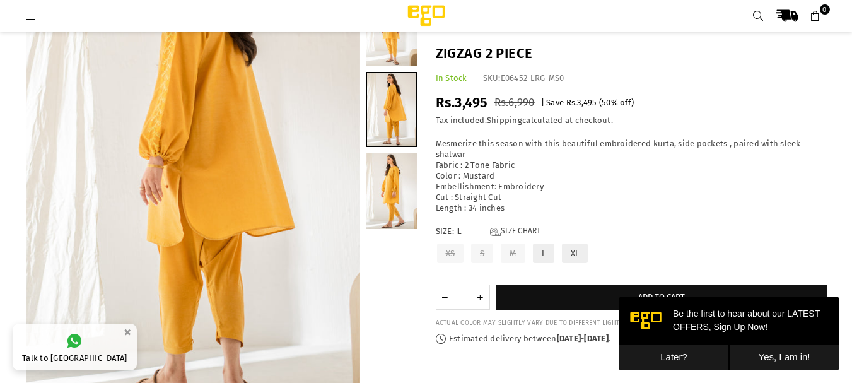
click at [399, 191] on link at bounding box center [392, 191] width 50 height 76
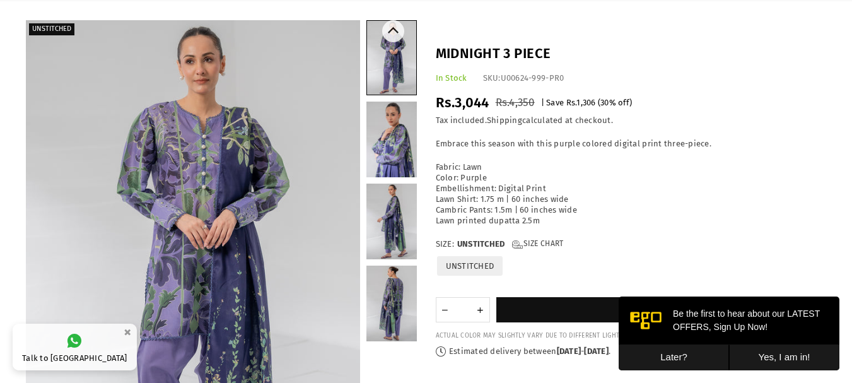
click at [392, 62] on link at bounding box center [391, 58] width 49 height 74
click at [391, 138] on link at bounding box center [392, 140] width 50 height 76
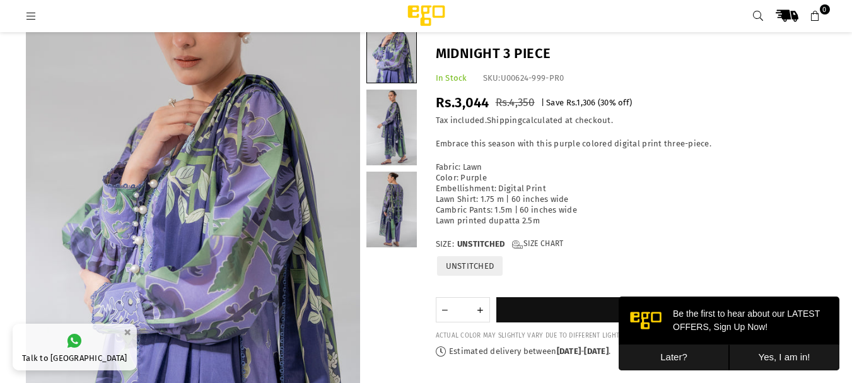
scroll to position [168, 0]
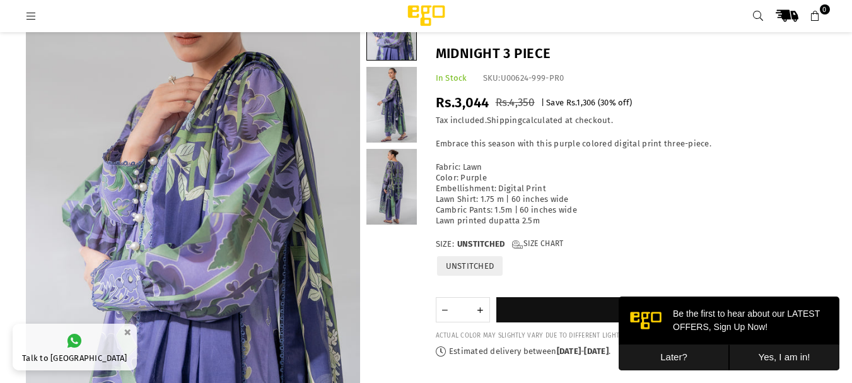
click at [374, 97] on link at bounding box center [392, 105] width 50 height 76
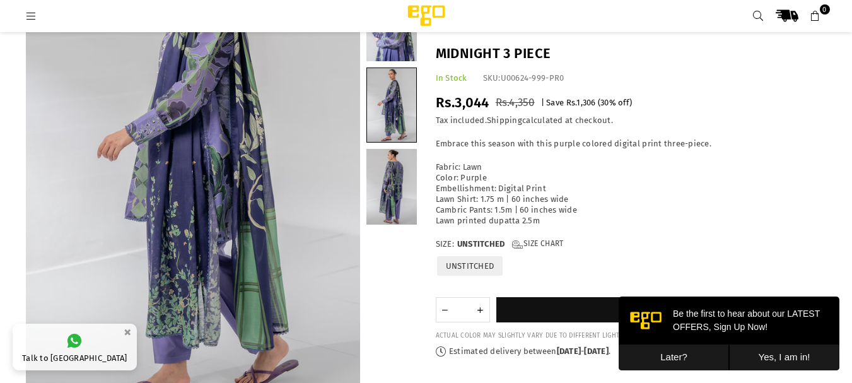
click at [399, 200] on link at bounding box center [392, 187] width 50 height 76
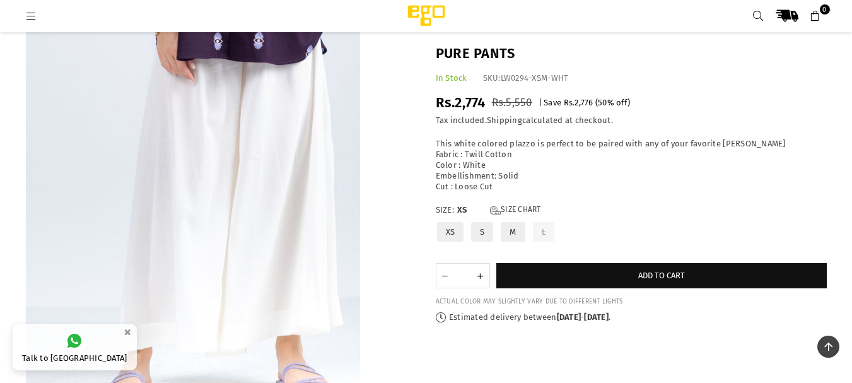
scroll to position [168, 0]
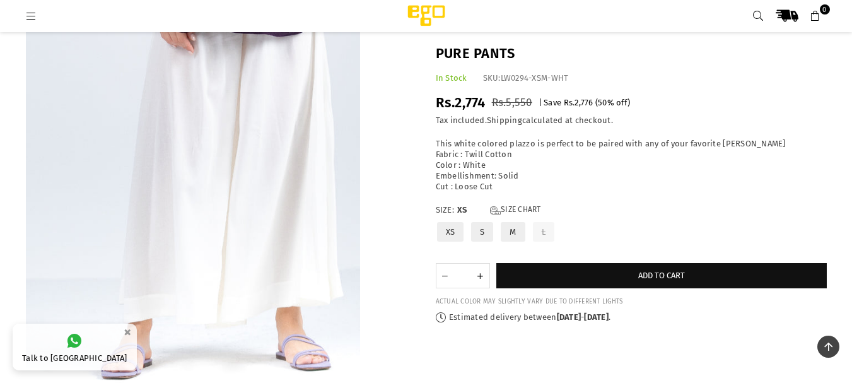
click at [321, 110] on img at bounding box center [193, 154] width 334 height 502
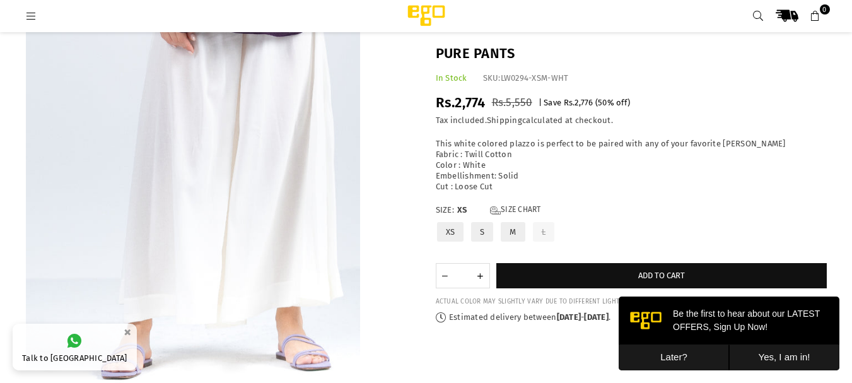
scroll to position [0, 0]
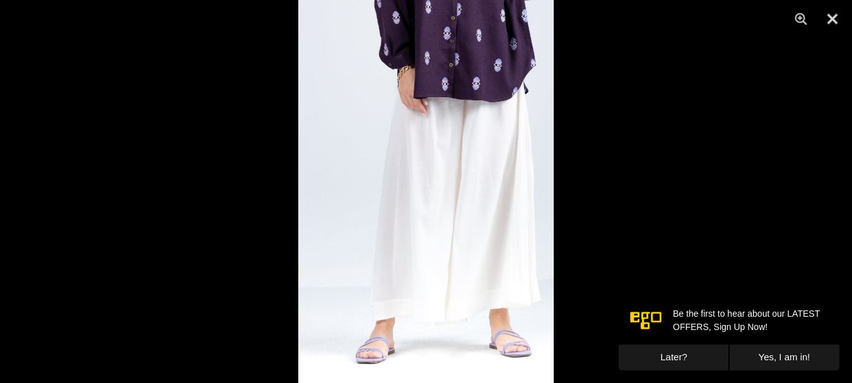
click at [482, 201] on img at bounding box center [426, 191] width 256 height 383
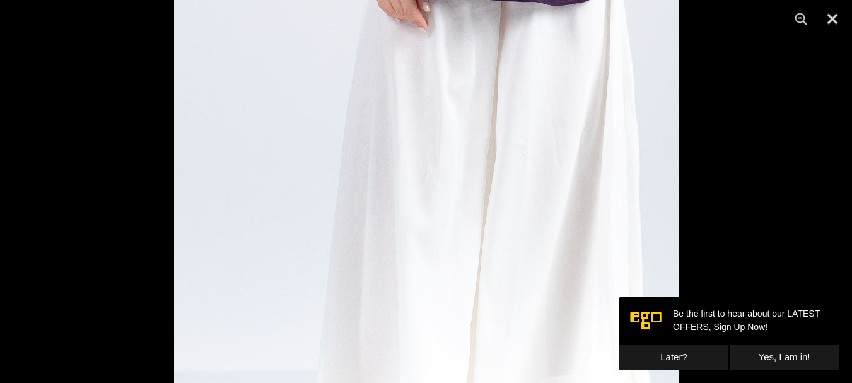
click at [482, 201] on img at bounding box center [426, 182] width 505 height 757
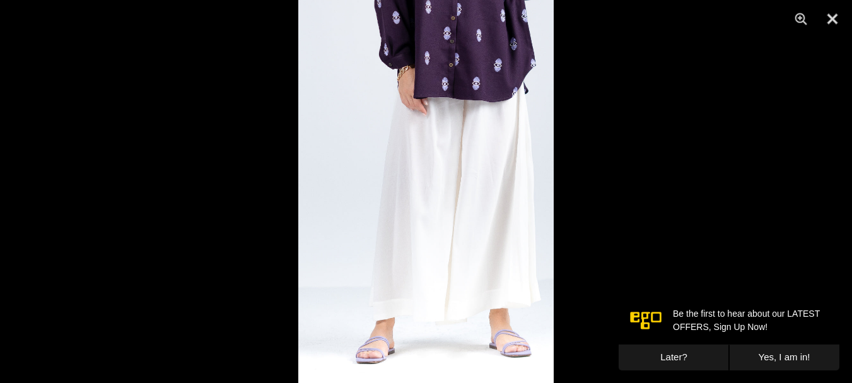
click at [519, 295] on img at bounding box center [426, 191] width 256 height 383
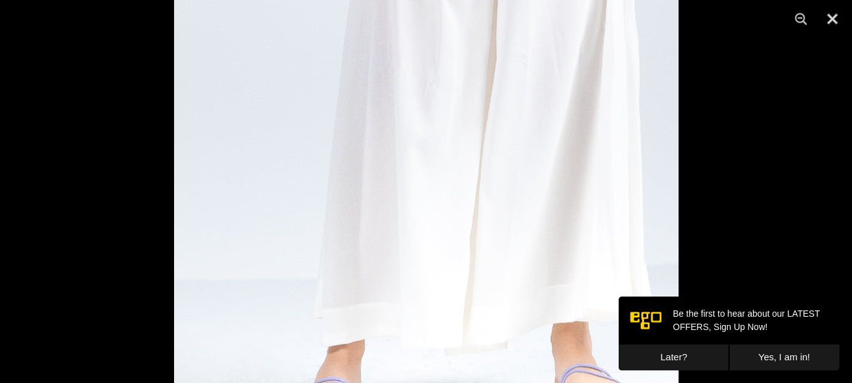
click at [780, 147] on div at bounding box center [426, 191] width 852 height 383
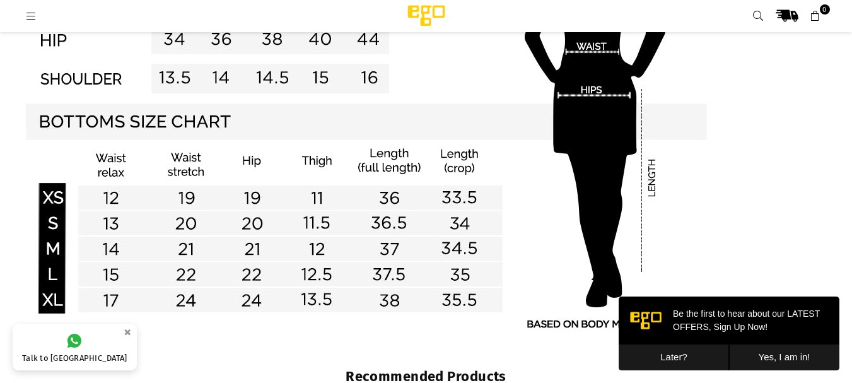
scroll to position [1200, 0]
